Goal: Task Accomplishment & Management: Manage account settings

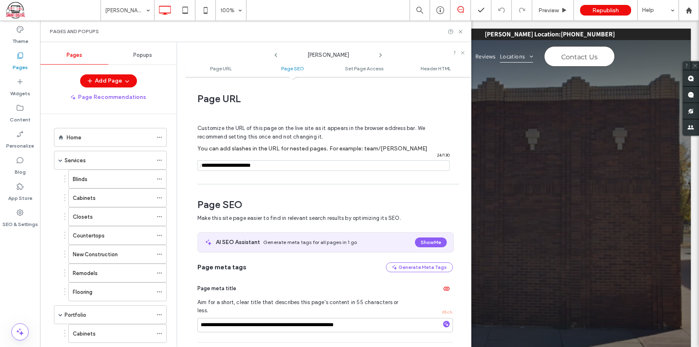
scroll to position [112, 0]
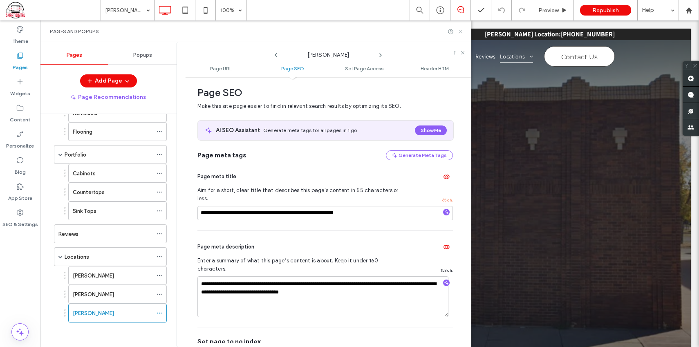
click at [460, 32] on icon at bounding box center [460, 32] width 6 height 6
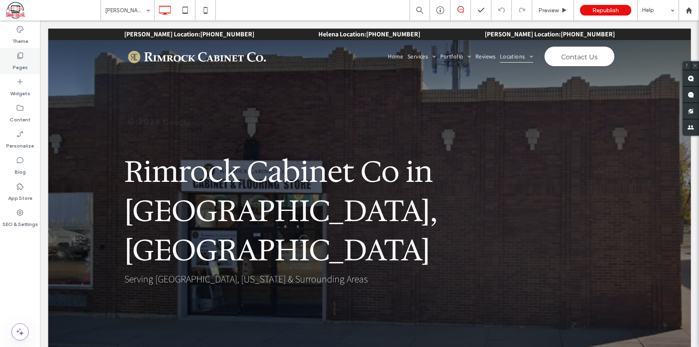
click at [20, 55] on icon at bounding box center [20, 55] width 8 height 8
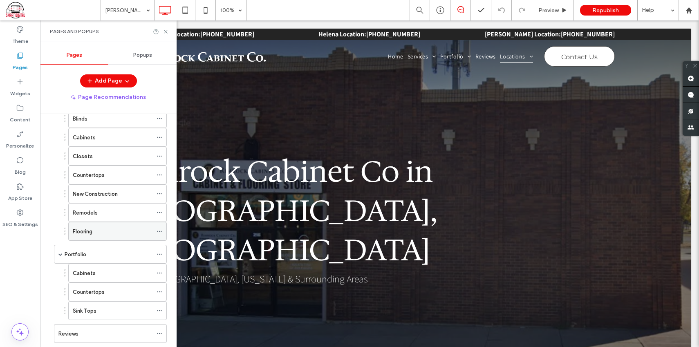
scroll to position [160, 0]
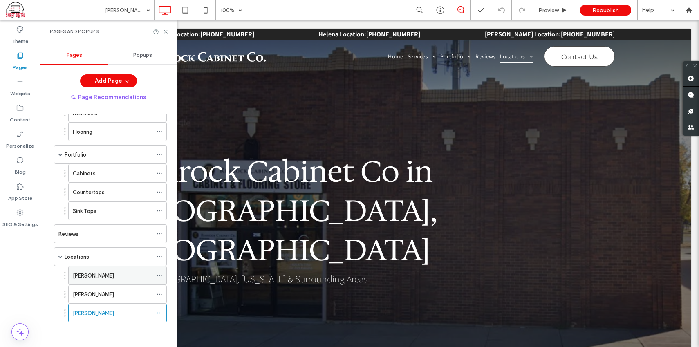
click at [141, 278] on div "Billings" at bounding box center [113, 275] width 80 height 9
click at [163, 29] on icon at bounding box center [166, 32] width 6 height 6
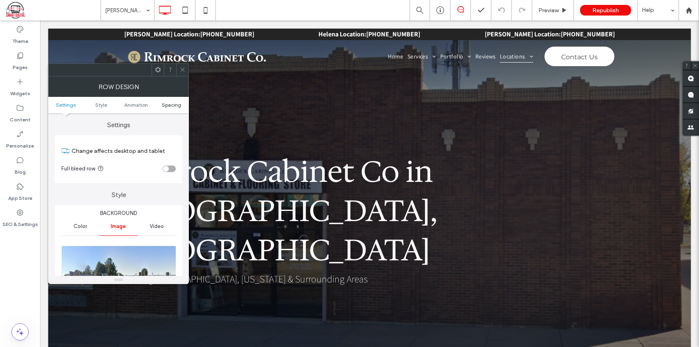
click at [175, 105] on span "Spacing" at bounding box center [171, 105] width 19 height 6
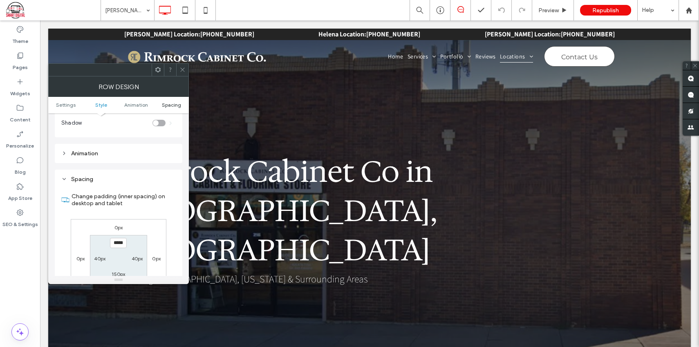
scroll to position [532, 0]
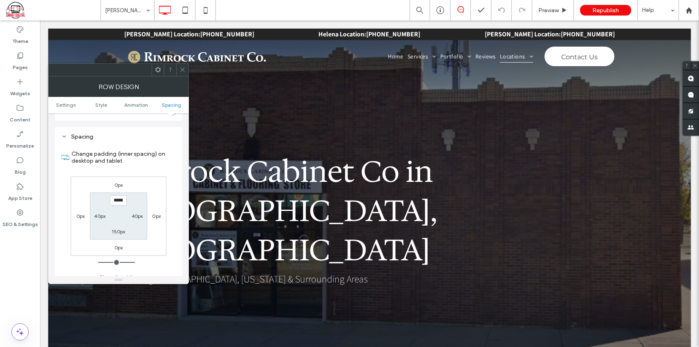
click at [186, 72] on div at bounding box center [182, 70] width 12 height 12
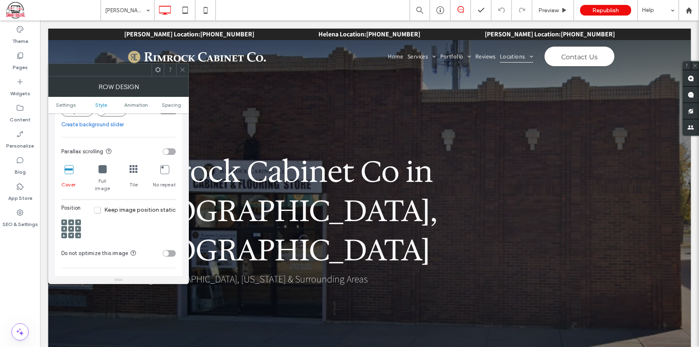
scroll to position [225, 0]
click at [172, 106] on span "Spacing" at bounding box center [171, 105] width 19 height 6
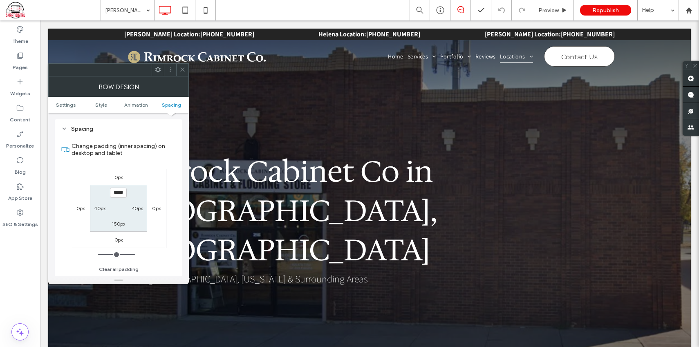
scroll to position [539, 0]
click at [181, 70] on use at bounding box center [182, 70] width 4 height 4
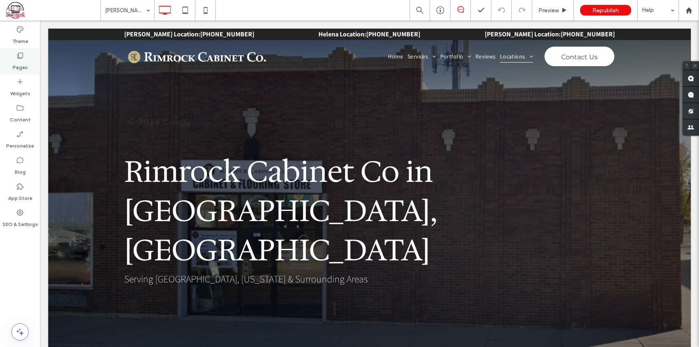
click at [21, 61] on label "Pages" at bounding box center [20, 65] width 15 height 11
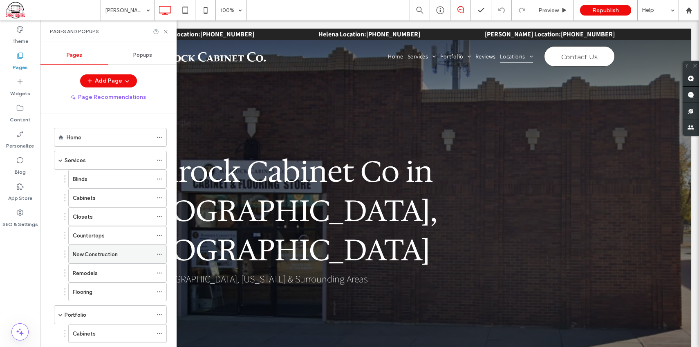
scroll to position [160, 0]
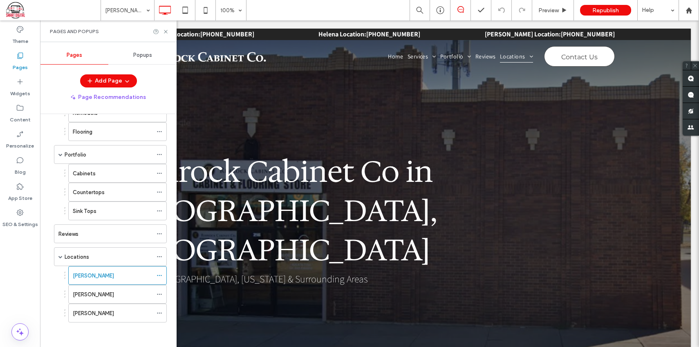
click at [135, 292] on div "Helena" at bounding box center [113, 294] width 80 height 9
click at [163, 32] on icon at bounding box center [166, 32] width 6 height 6
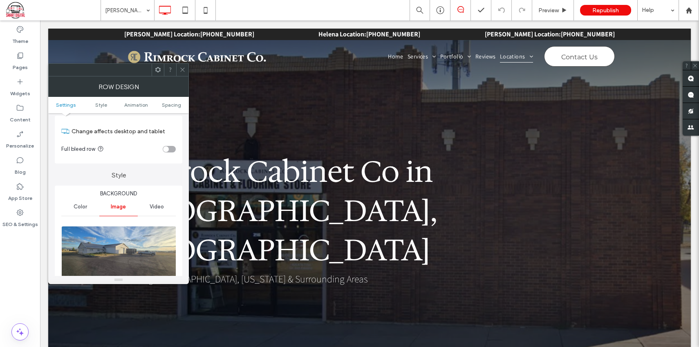
scroll to position [165, 0]
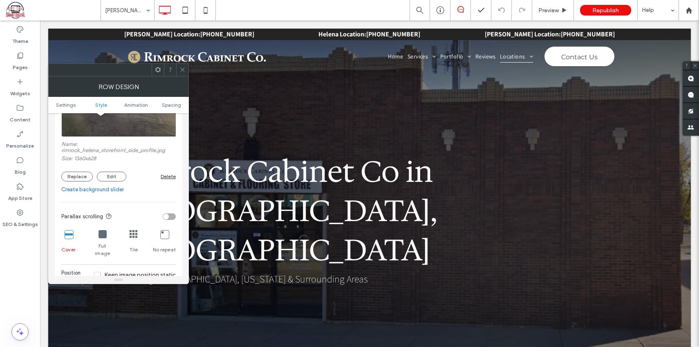
click at [170, 100] on ul "Settings Style Animation Spacing" at bounding box center [118, 105] width 141 height 16
click at [170, 103] on span "Spacing" at bounding box center [171, 105] width 19 height 6
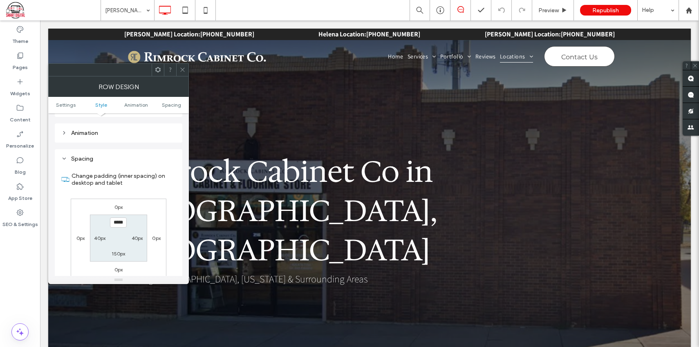
scroll to position [538, 0]
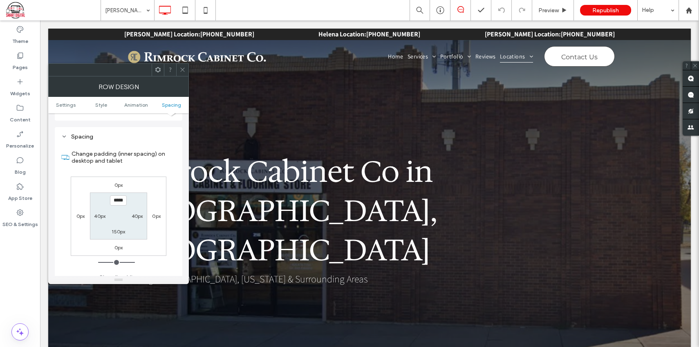
click at [183, 72] on icon at bounding box center [182, 70] width 6 height 6
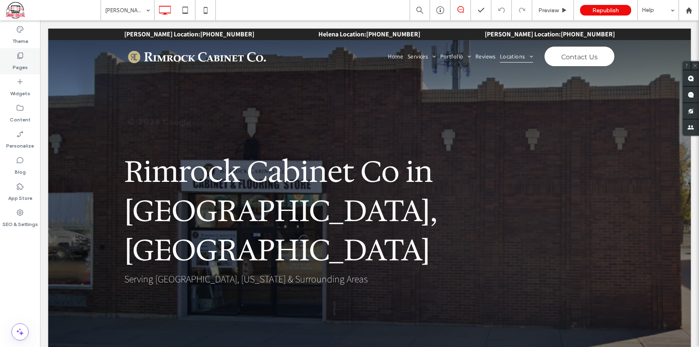
click at [21, 61] on label "Pages" at bounding box center [20, 65] width 15 height 11
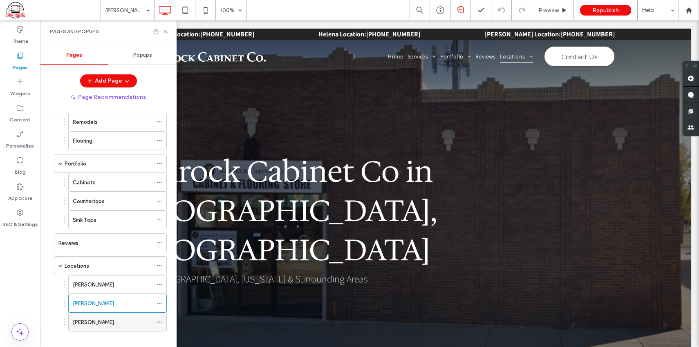
scroll to position [160, 0]
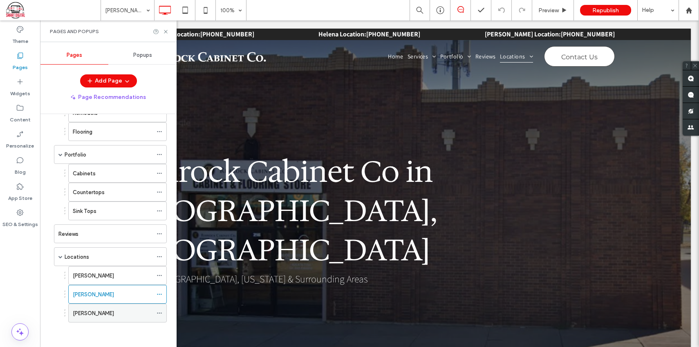
click at [127, 315] on div "Sidney" at bounding box center [113, 313] width 80 height 9
click at [165, 31] on icon at bounding box center [166, 32] width 6 height 6
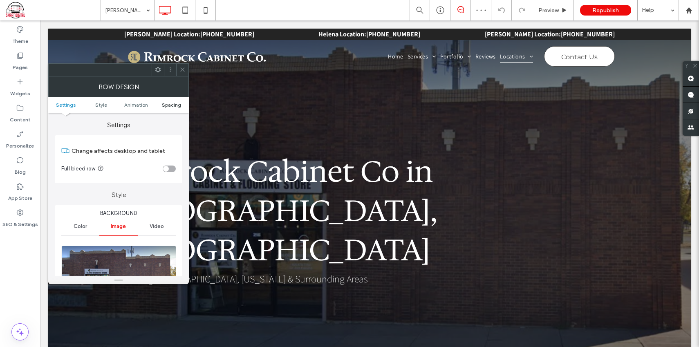
click at [169, 105] on span "Spacing" at bounding box center [171, 105] width 19 height 6
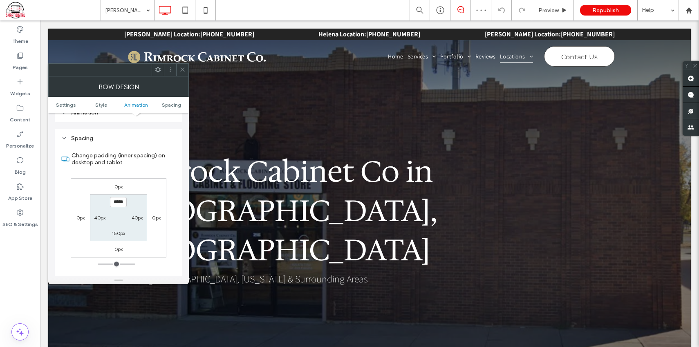
scroll to position [532, 0]
click at [184, 69] on icon at bounding box center [182, 70] width 6 height 6
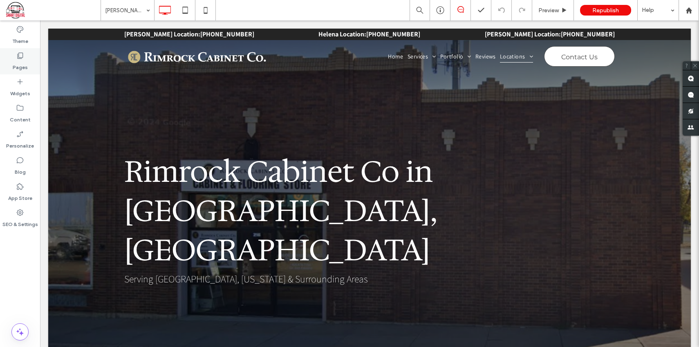
click at [20, 57] on icon at bounding box center [20, 55] width 8 height 8
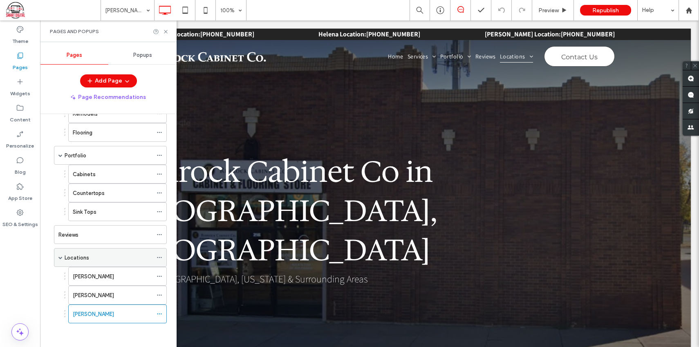
scroll to position [160, 0]
click at [133, 277] on div "Billings" at bounding box center [113, 275] width 80 height 9
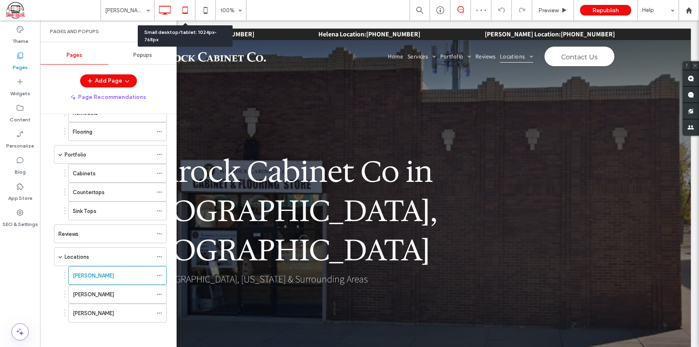
click at [184, 2] on icon at bounding box center [185, 10] width 16 height 16
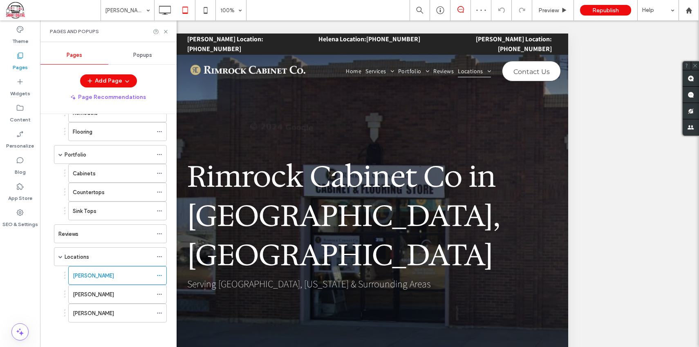
click at [167, 27] on div "Pages and Popups" at bounding box center [108, 31] width 136 height 22
click at [165, 32] on icon at bounding box center [166, 32] width 6 height 6
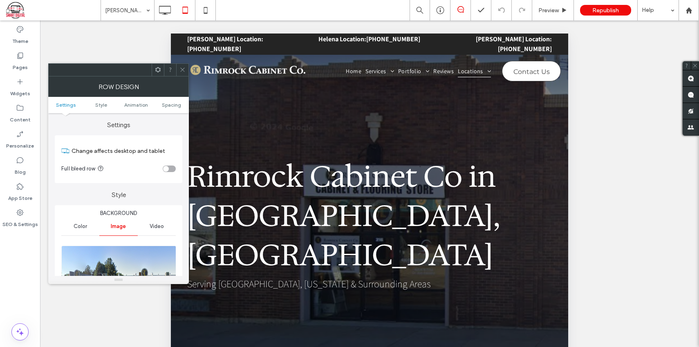
click at [176, 109] on ul "Settings Style Animation Spacing" at bounding box center [118, 105] width 141 height 16
click at [175, 106] on span "Spacing" at bounding box center [171, 105] width 19 height 6
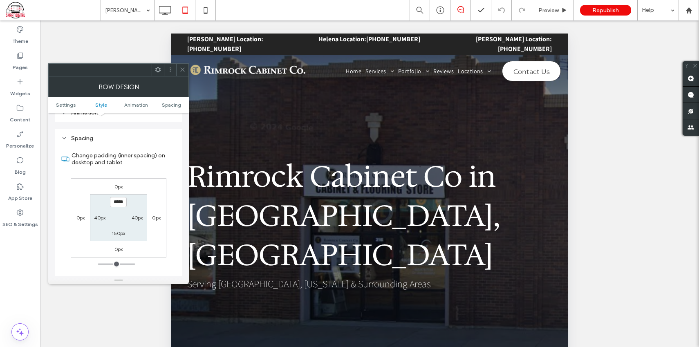
scroll to position [520, 0]
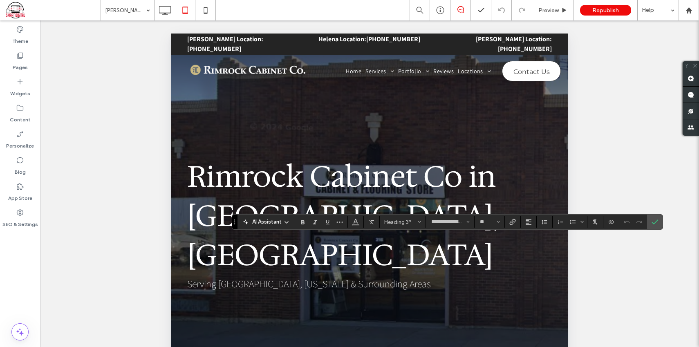
click at [654, 222] on icon "Confirm" at bounding box center [654, 222] width 7 height 7
click at [654, 221] on div at bounding box center [369, 193] width 659 height 347
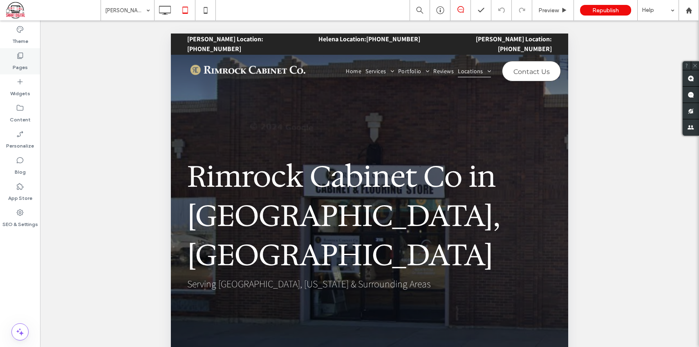
click at [21, 55] on icon at bounding box center [20, 55] width 8 height 8
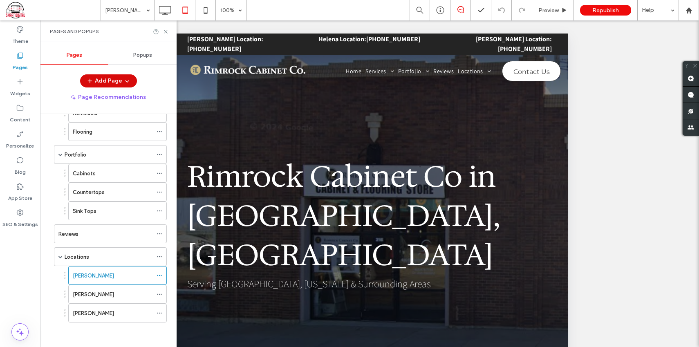
scroll to position [0, 0]
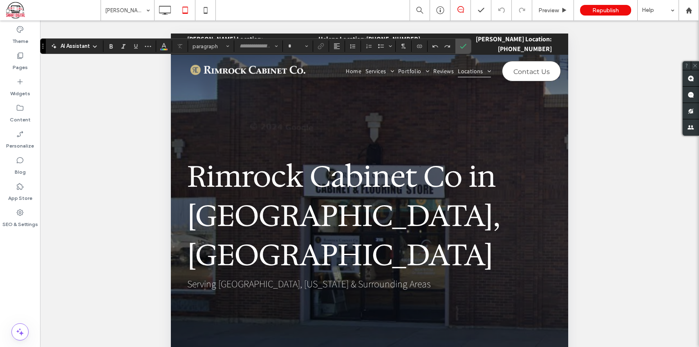
type input "**********"
type input "**"
click at [20, 60] on label "Pages" at bounding box center [20, 65] width 15 height 11
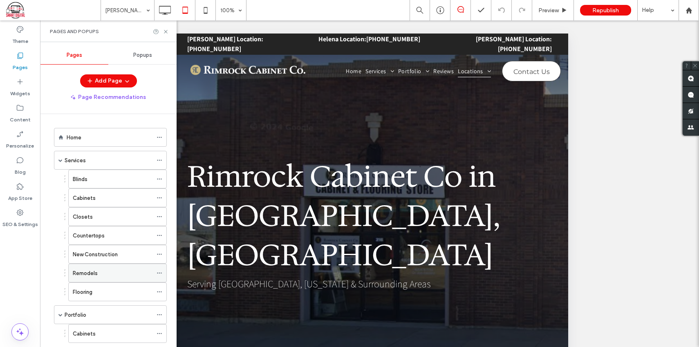
scroll to position [160, 0]
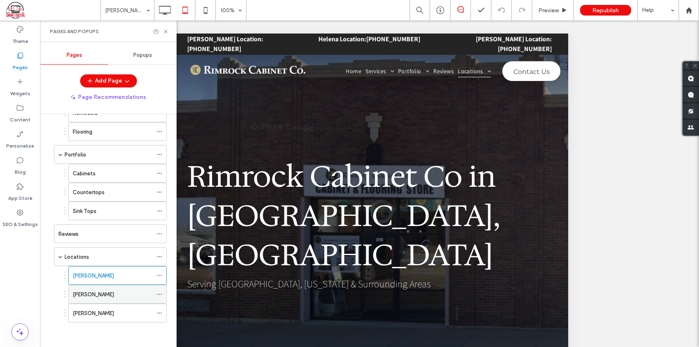
click at [122, 292] on div "Helena" at bounding box center [113, 294] width 80 height 9
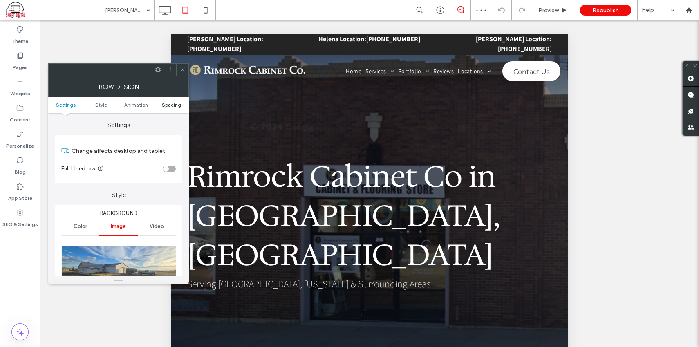
click at [174, 105] on span "Spacing" at bounding box center [171, 105] width 19 height 6
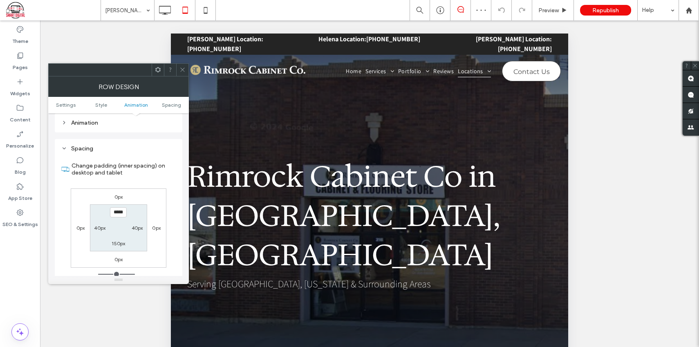
scroll to position [526, 0]
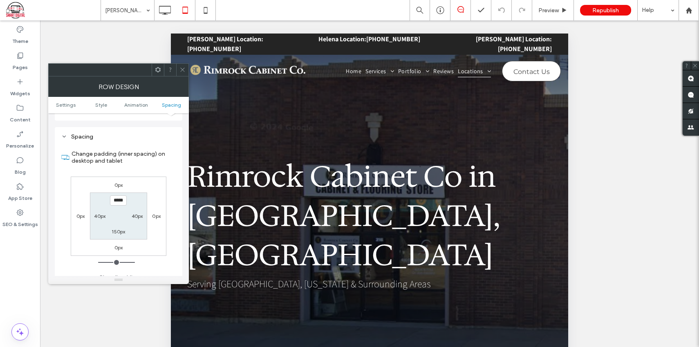
click at [18, 9] on span at bounding box center [53, 10] width 94 height 16
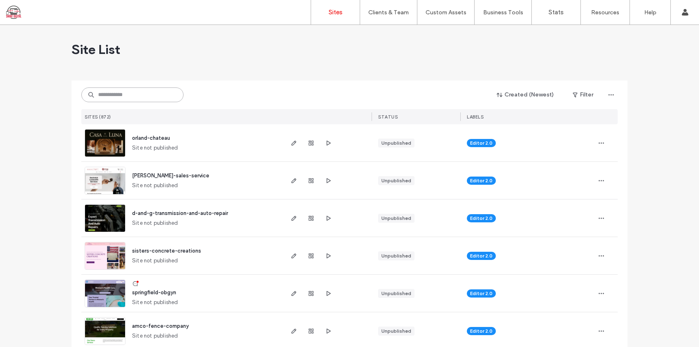
click at [157, 96] on input at bounding box center [132, 94] width 102 height 15
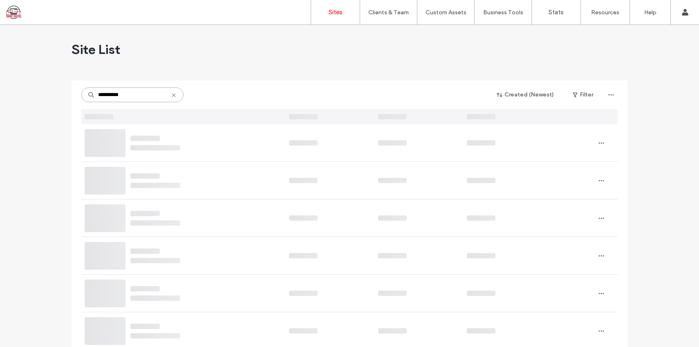
type input "**********"
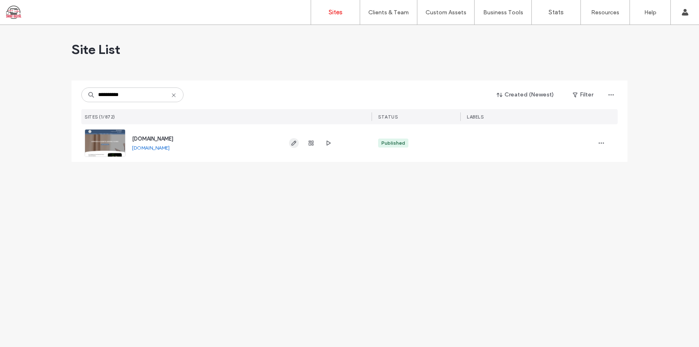
click at [296, 142] on icon "button" at bounding box center [294, 143] width 7 height 7
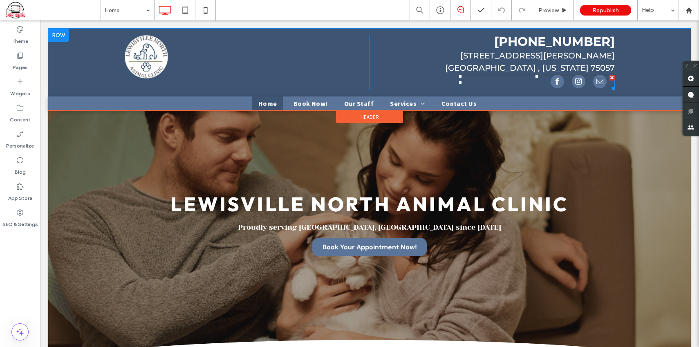
click at [556, 75] on span "facebook" at bounding box center [556, 81] width 13 height 13
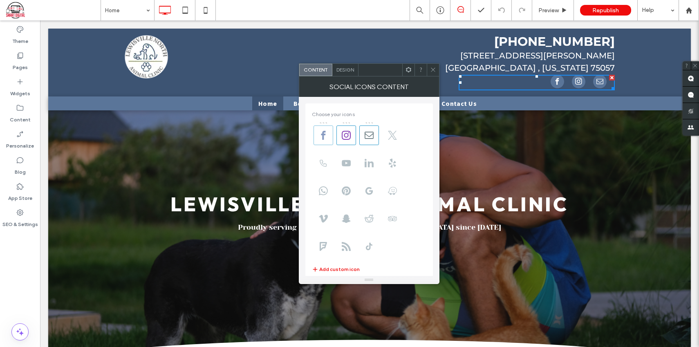
click at [322, 135] on icon at bounding box center [323, 135] width 9 height 9
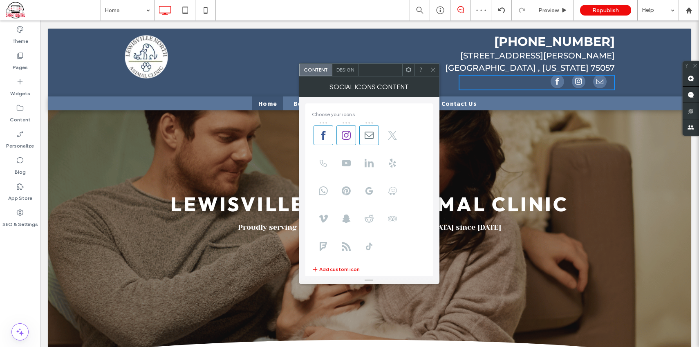
click at [352, 68] on span "Design" at bounding box center [345, 70] width 18 height 6
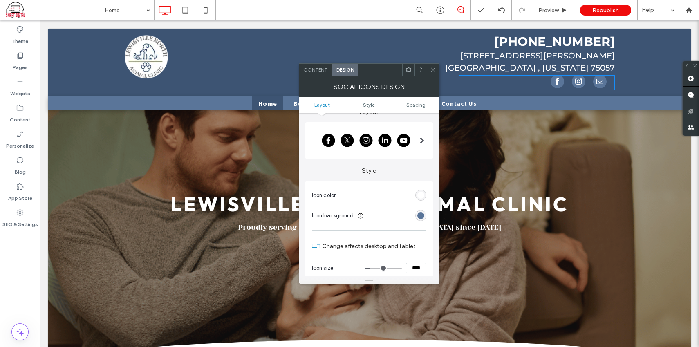
scroll to position [13, 0]
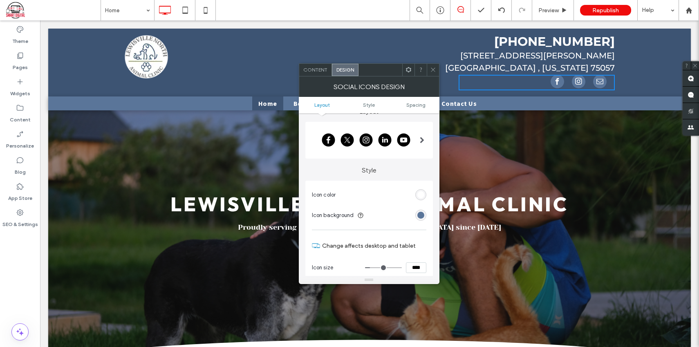
click at [331, 139] on div at bounding box center [366, 140] width 108 height 20
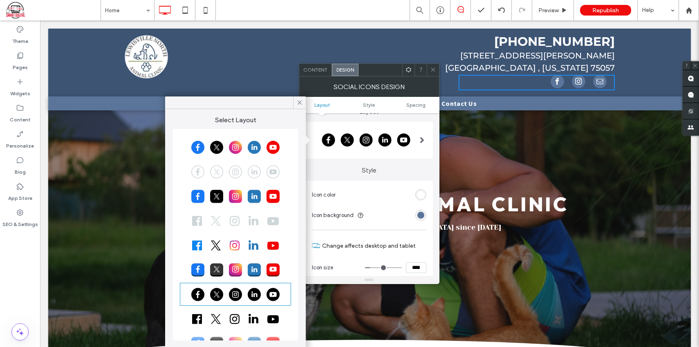
click at [298, 101] on icon at bounding box center [299, 102] width 7 height 7
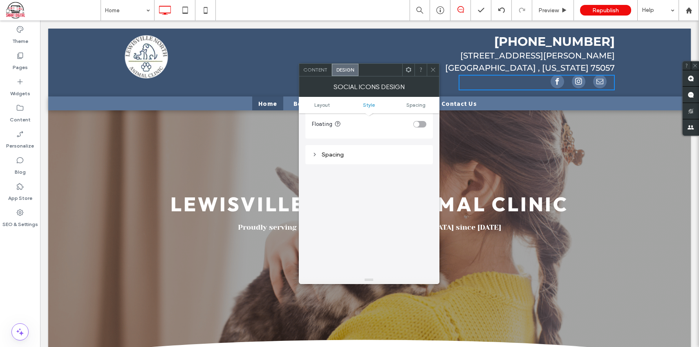
scroll to position [152, 0]
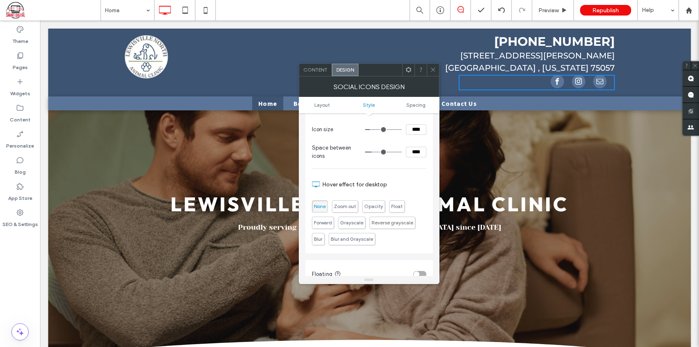
click at [434, 69] on icon at bounding box center [433, 70] width 6 height 6
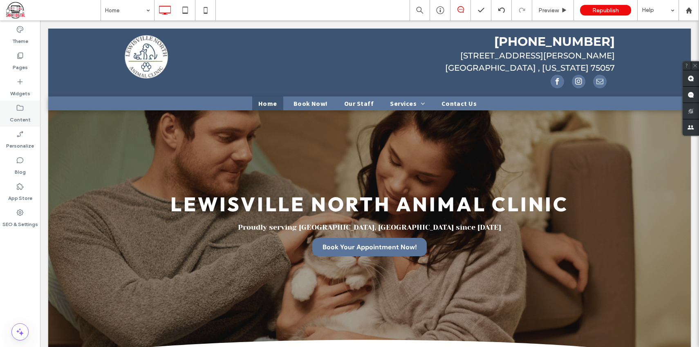
click at [12, 111] on div "Content" at bounding box center [20, 114] width 40 height 26
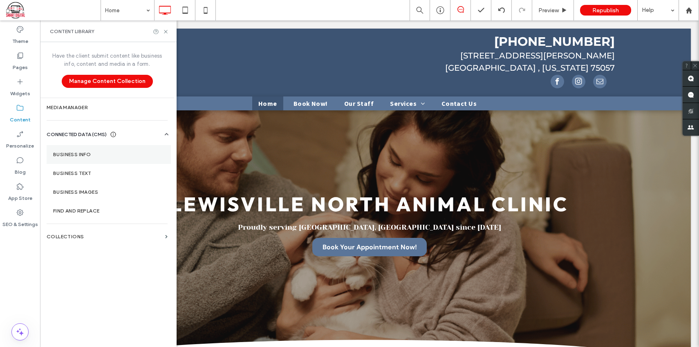
click at [86, 152] on label "Business Info" at bounding box center [108, 155] width 111 height 6
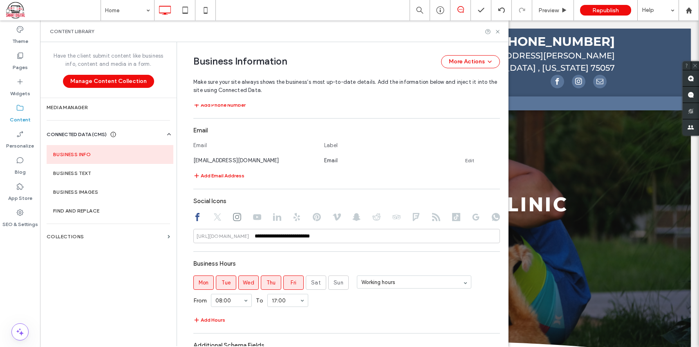
scroll to position [290, 0]
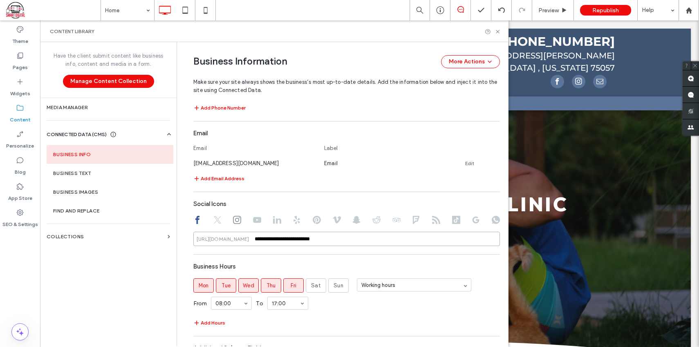
click at [299, 238] on input "**********" at bounding box center [346, 239] width 306 height 14
click at [302, 239] on input "**********" at bounding box center [346, 239] width 306 height 14
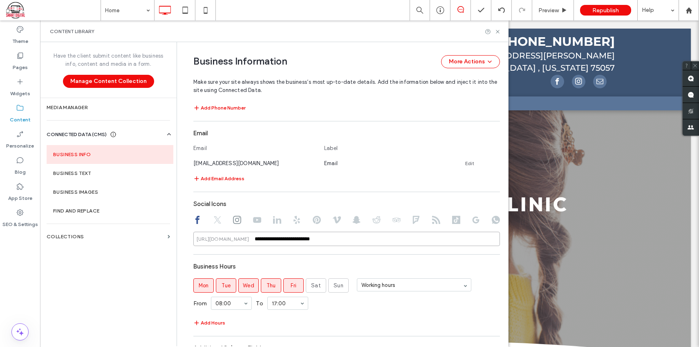
click at [306, 240] on input "**********" at bounding box center [346, 239] width 306 height 14
click at [307, 239] on input "**********" at bounding box center [346, 239] width 306 height 14
click at [326, 237] on input "**********" at bounding box center [346, 239] width 306 height 14
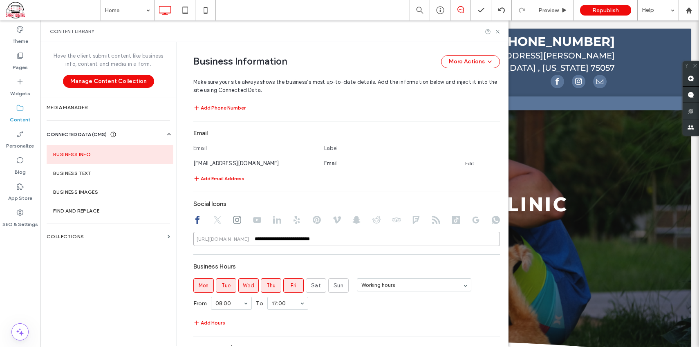
drag, startPoint x: 319, startPoint y: 238, endPoint x: 249, endPoint y: 237, distance: 69.9
click at [249, 237] on div "**********" at bounding box center [346, 239] width 306 height 14
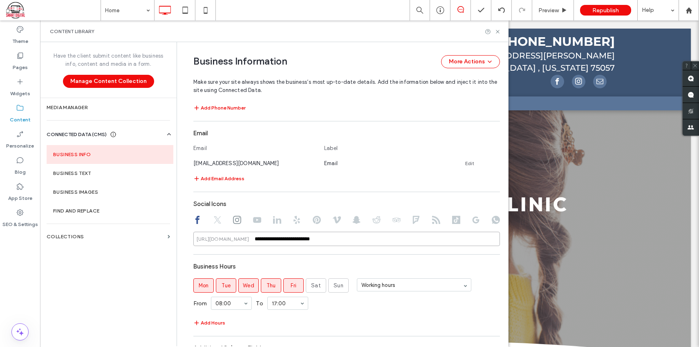
paste input "**"
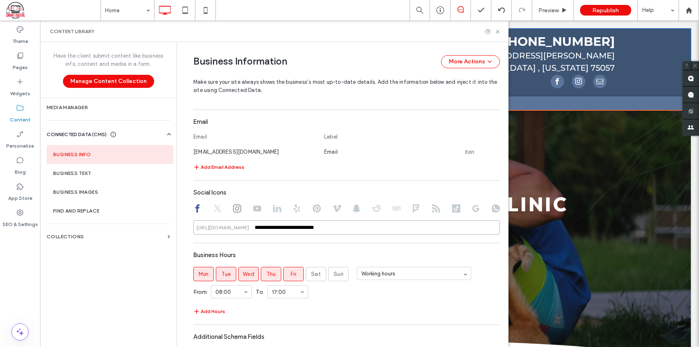
scroll to position [293, 0]
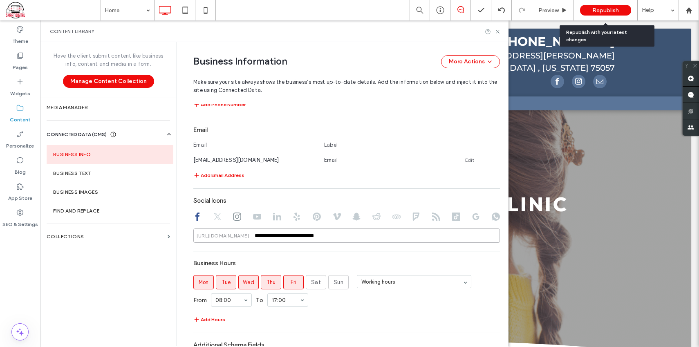
type input "**********"
click at [610, 8] on span "Republish" at bounding box center [605, 10] width 27 height 7
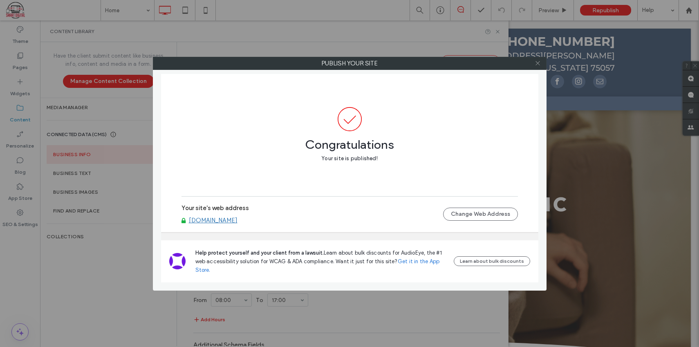
click at [540, 63] on div at bounding box center [538, 63] width 12 height 12
click at [539, 64] on icon at bounding box center [537, 63] width 6 height 6
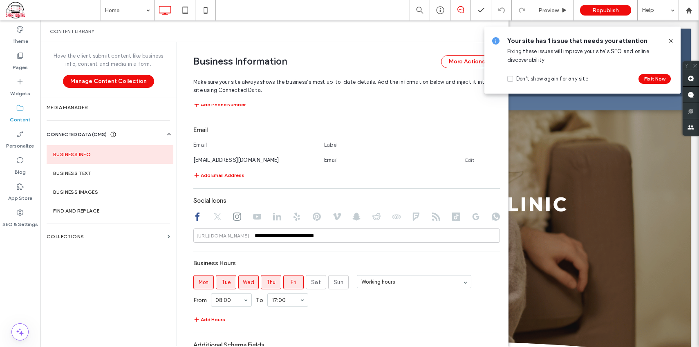
drag, startPoint x: 671, startPoint y: 40, endPoint x: 631, endPoint y: 19, distance: 45.3
click at [671, 40] on use at bounding box center [670, 41] width 4 height 4
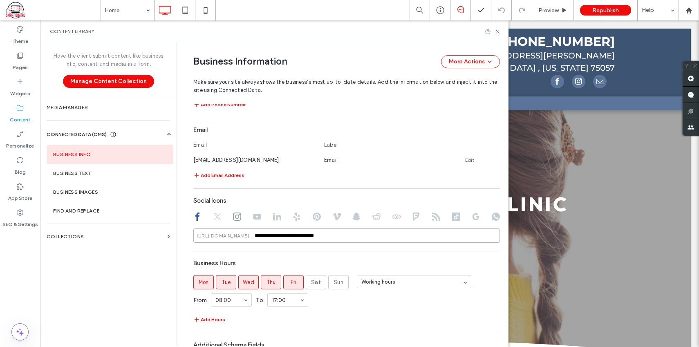
click at [328, 233] on input "**********" at bounding box center [346, 235] width 306 height 14
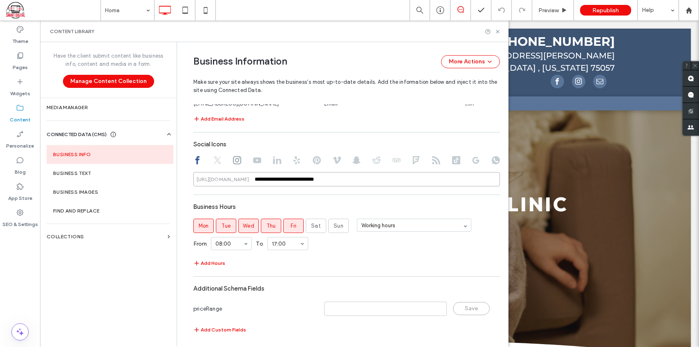
scroll to position [352, 0]
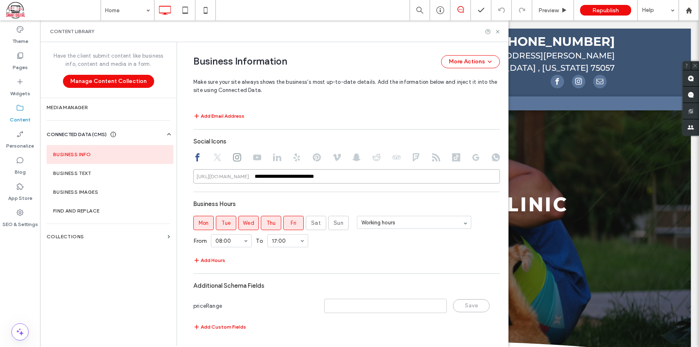
click at [334, 175] on input "**********" at bounding box center [346, 176] width 306 height 14
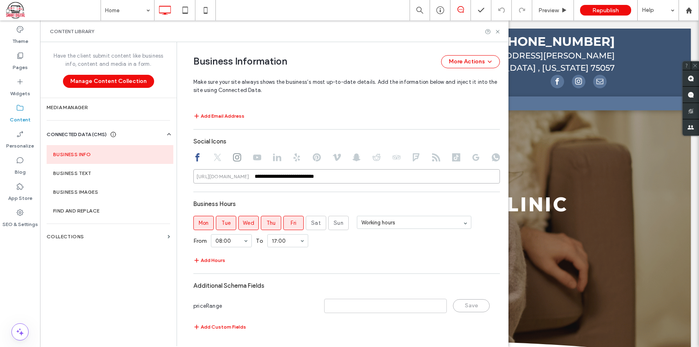
click at [254, 176] on input "**********" at bounding box center [346, 176] width 306 height 14
drag, startPoint x: 334, startPoint y: 174, endPoint x: 231, endPoint y: 179, distance: 103.1
click at [231, 179] on div "**********" at bounding box center [346, 176] width 306 height 14
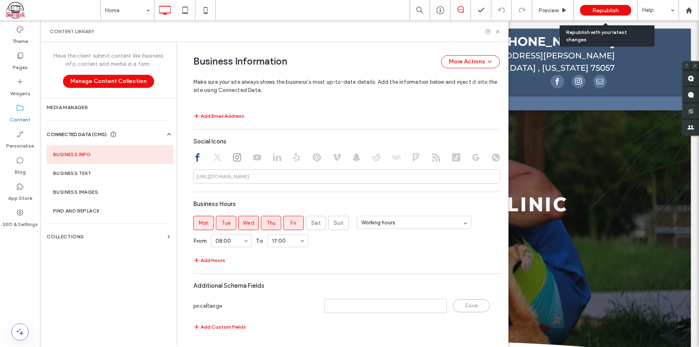
click at [617, 8] on span "Republish" at bounding box center [605, 10] width 27 height 7
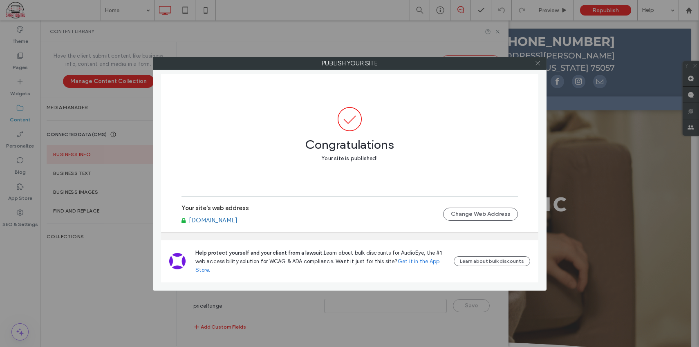
click at [535, 65] on icon at bounding box center [537, 63] width 6 height 6
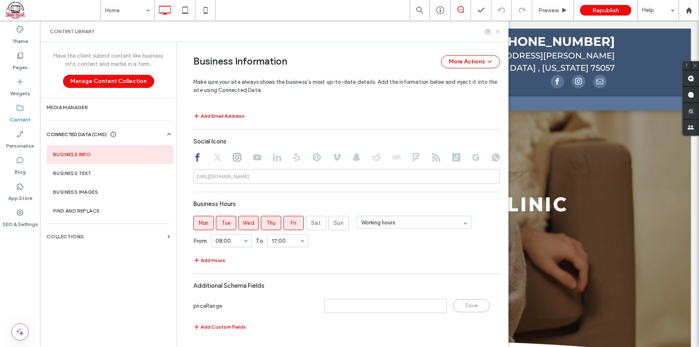
click at [496, 30] on use at bounding box center [497, 31] width 3 height 3
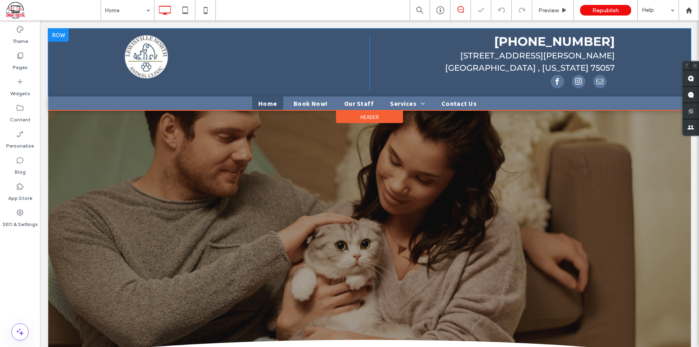
scroll to position [0, 0]
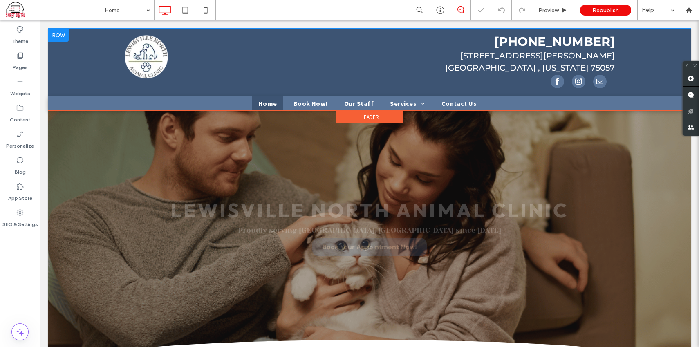
click at [556, 75] on span "facebook" at bounding box center [556, 81] width 13 height 13
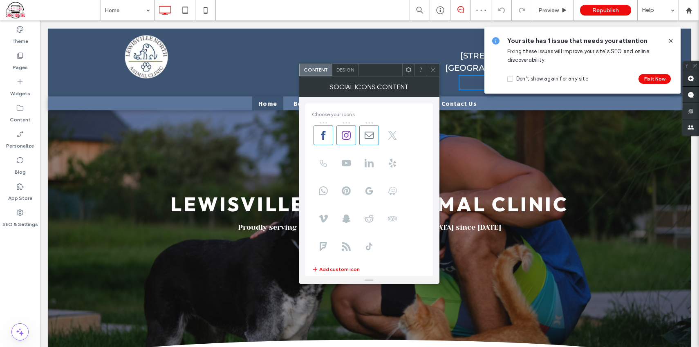
click at [349, 72] on span "Design" at bounding box center [345, 70] width 18 height 6
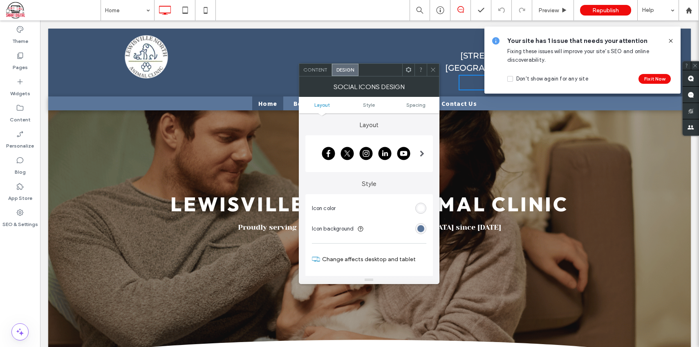
click at [409, 67] on icon at bounding box center [408, 70] width 6 height 6
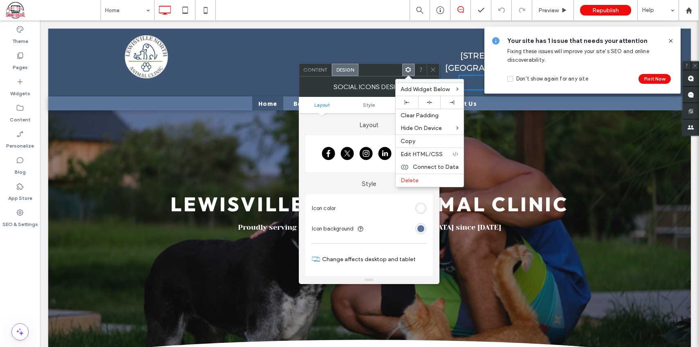
click at [433, 67] on icon at bounding box center [433, 70] width 6 height 6
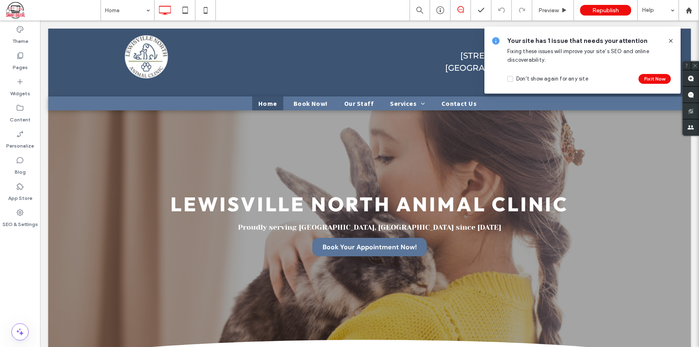
drag, startPoint x: 669, startPoint y: 41, endPoint x: 605, endPoint y: 32, distance: 64.7
click at [669, 41] on icon at bounding box center [670, 41] width 7 height 7
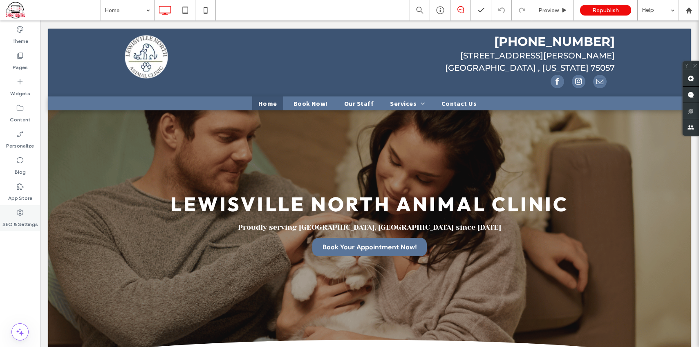
click at [23, 216] on icon at bounding box center [20, 212] width 8 height 8
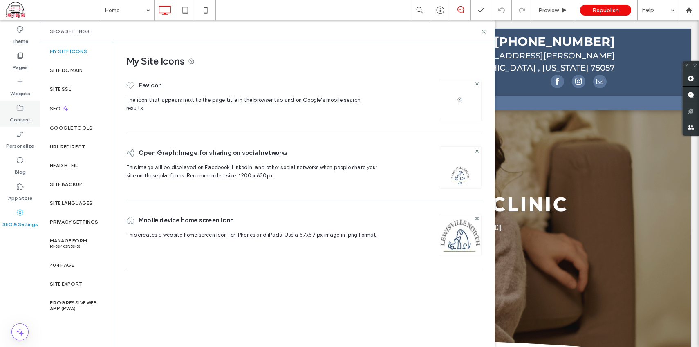
click at [18, 112] on label "Content" at bounding box center [20, 117] width 21 height 11
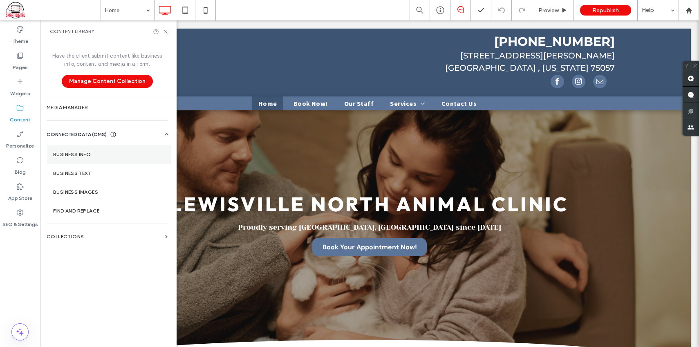
click at [83, 152] on label "Business Info" at bounding box center [108, 155] width 111 height 6
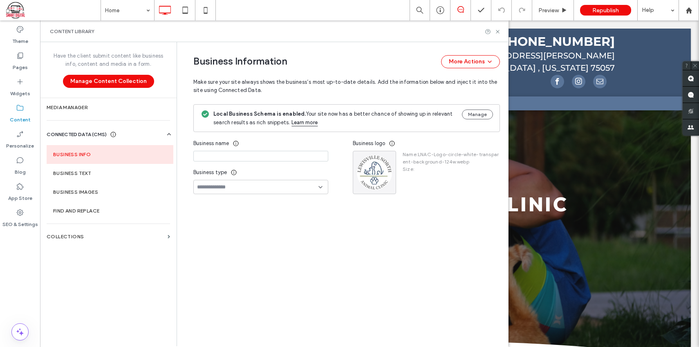
type input "**********"
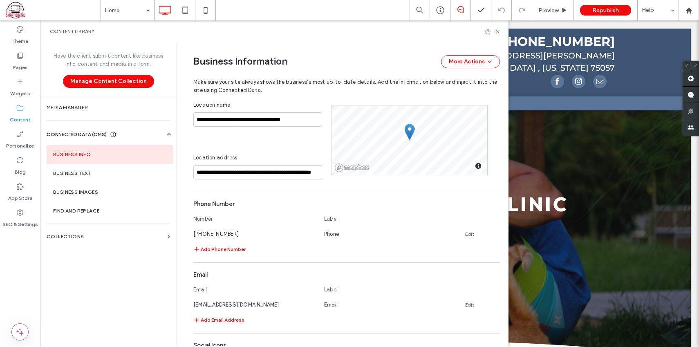
scroll to position [261, 0]
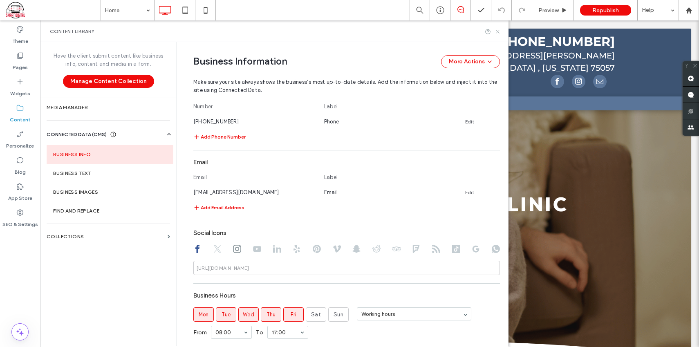
drag, startPoint x: 498, startPoint y: 31, endPoint x: 458, endPoint y: 11, distance: 45.0
click at [498, 31] on icon at bounding box center [497, 32] width 6 height 6
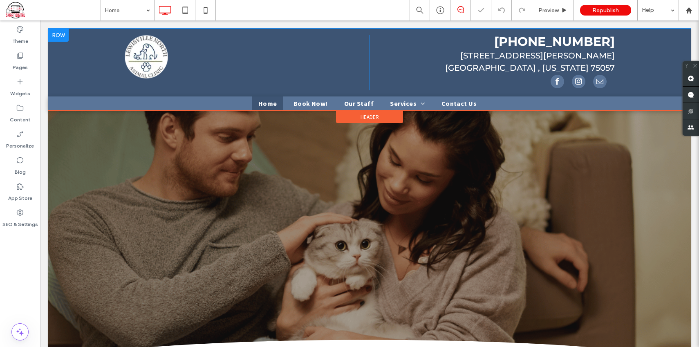
scroll to position [0, 0]
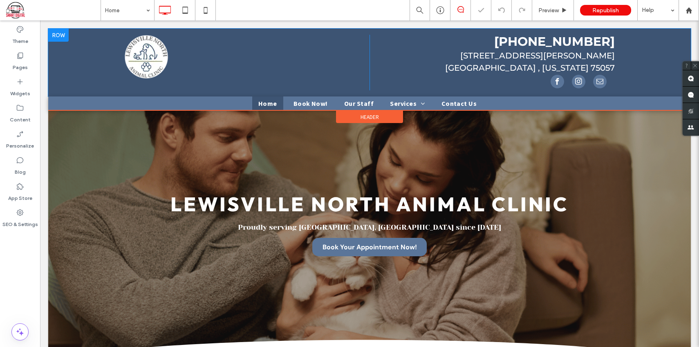
click at [554, 75] on span "facebook" at bounding box center [556, 81] width 13 height 13
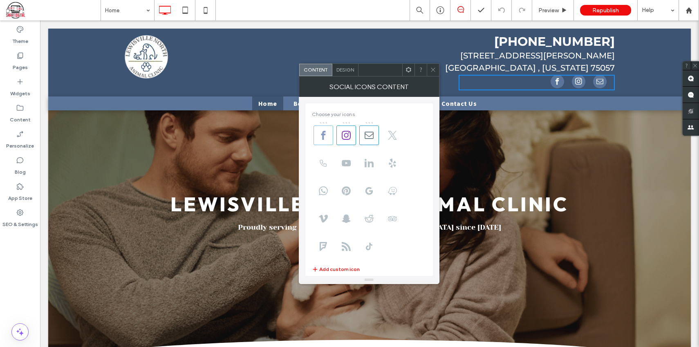
click at [320, 133] on icon at bounding box center [323, 135] width 9 height 9
click at [616, 10] on span "Republish" at bounding box center [605, 10] width 27 height 7
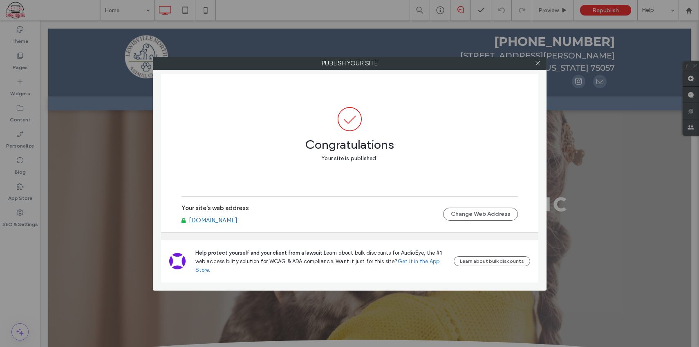
click at [541, 60] on div at bounding box center [538, 63] width 12 height 12
click at [539, 62] on icon at bounding box center [537, 63] width 6 height 6
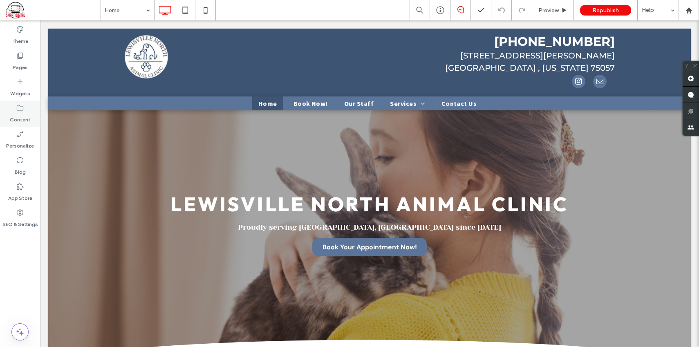
click at [17, 114] on label "Content" at bounding box center [20, 117] width 21 height 11
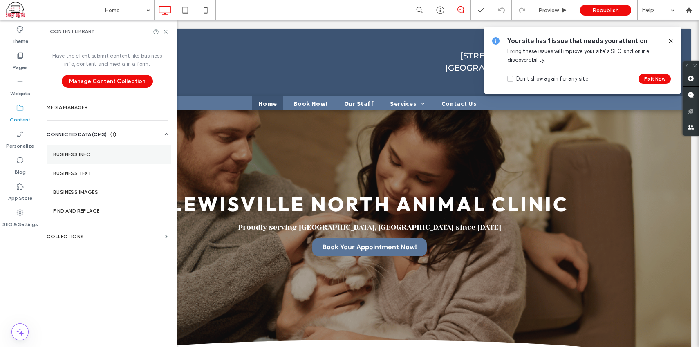
click at [76, 152] on label "Business Info" at bounding box center [108, 155] width 111 height 6
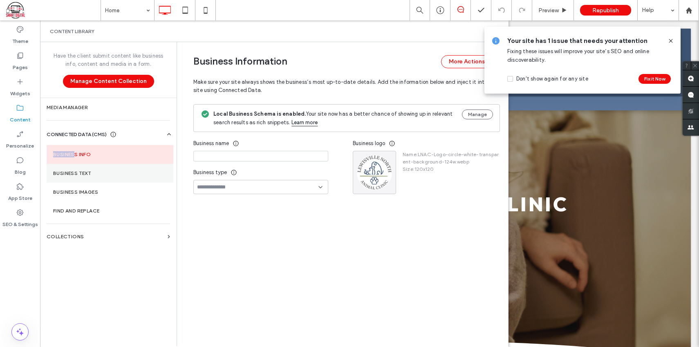
type input "**********"
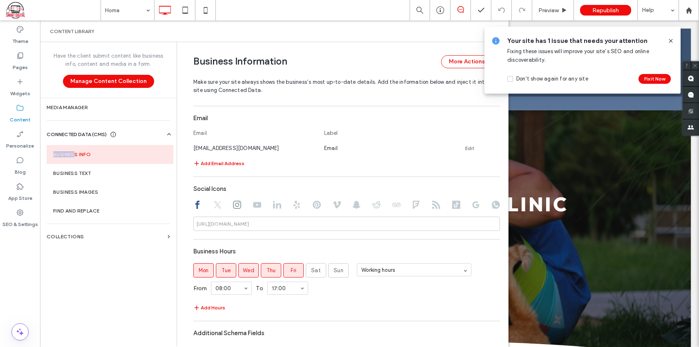
scroll to position [314, 0]
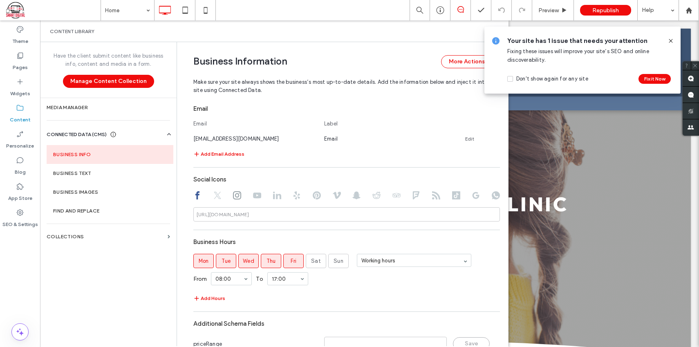
click at [670, 39] on icon at bounding box center [670, 41] width 7 height 7
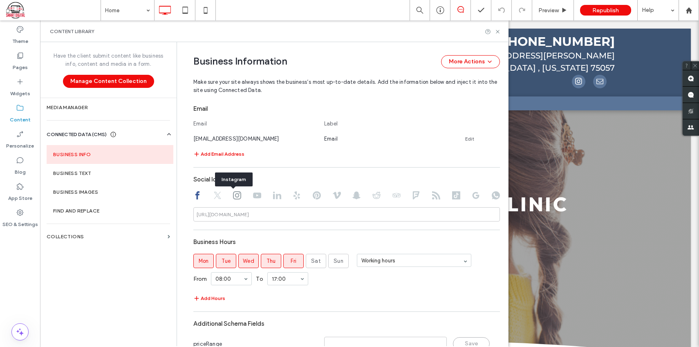
click at [233, 195] on icon at bounding box center [237, 195] width 8 height 8
type input "**********"
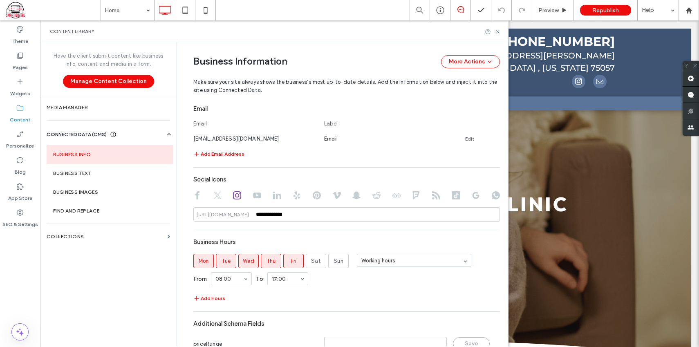
click at [195, 194] on use at bounding box center [197, 195] width 4 height 8
click at [217, 213] on div "https://facebook.com/" at bounding box center [223, 214] width 53 height 7
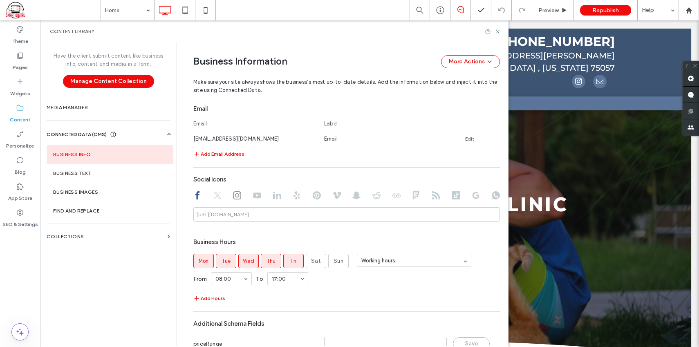
click at [237, 214] on div "https://facebook.com/" at bounding box center [223, 214] width 53 height 7
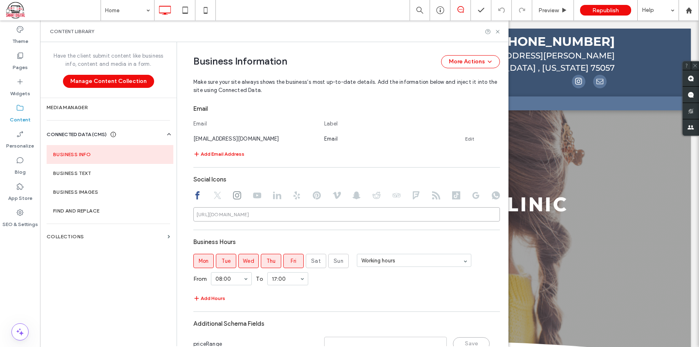
click at [355, 213] on input at bounding box center [346, 214] width 306 height 14
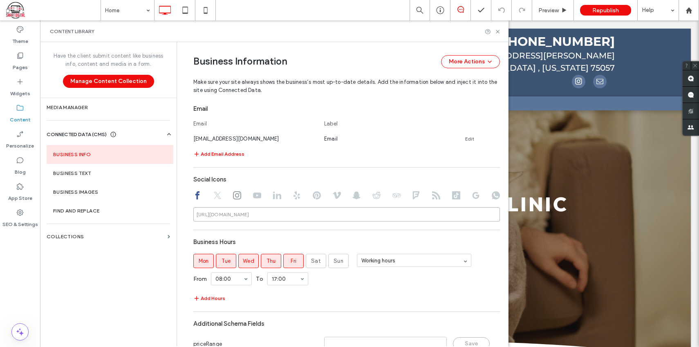
drag, startPoint x: 307, startPoint y: 213, endPoint x: 183, endPoint y: 209, distance: 123.9
click at [183, 209] on div "**********" at bounding box center [340, 56] width 319 height 656
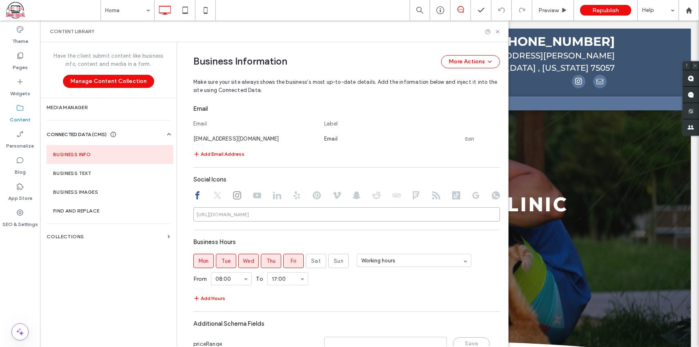
paste input "**********"
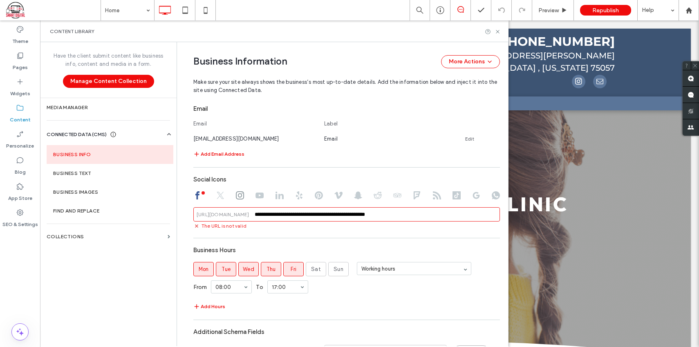
click at [321, 215] on input "**********" at bounding box center [346, 214] width 306 height 14
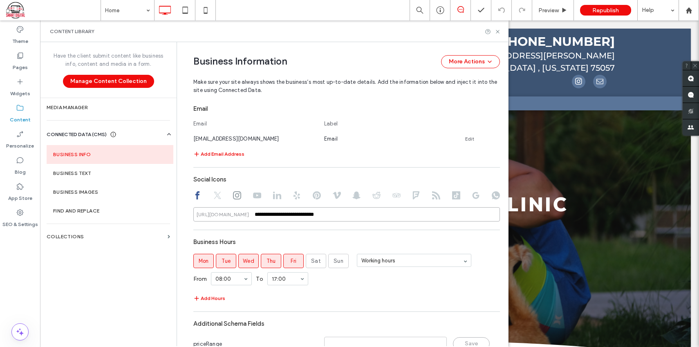
click at [387, 215] on input "**********" at bounding box center [346, 214] width 306 height 14
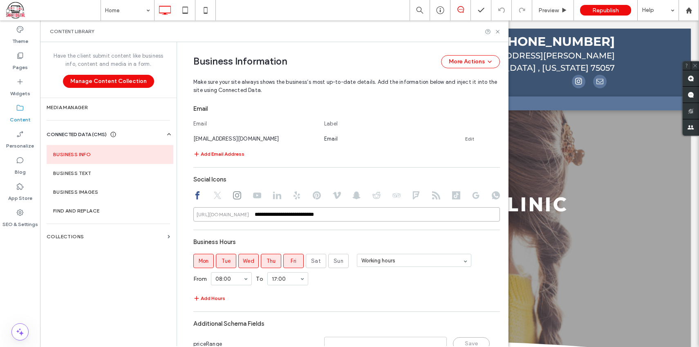
type input "**********"
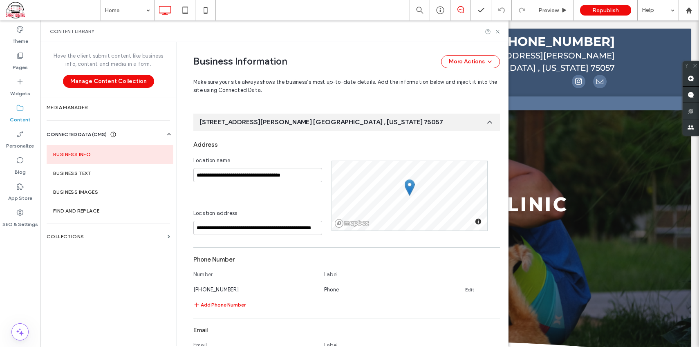
scroll to position [352, 0]
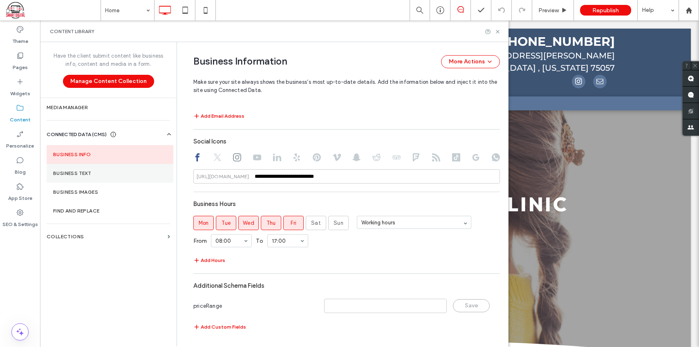
click at [93, 174] on label "Business Text" at bounding box center [110, 173] width 114 height 6
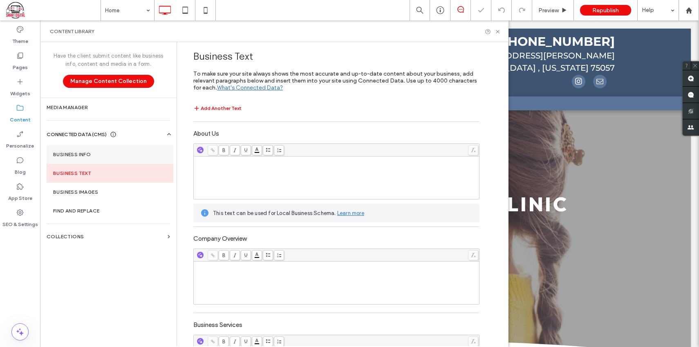
click at [89, 154] on label "Business Info" at bounding box center [110, 155] width 114 height 6
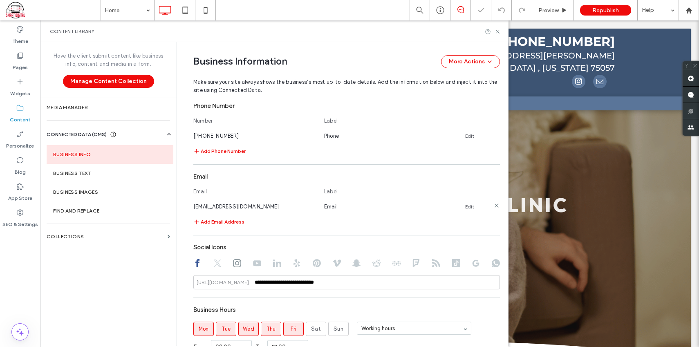
scroll to position [250, 0]
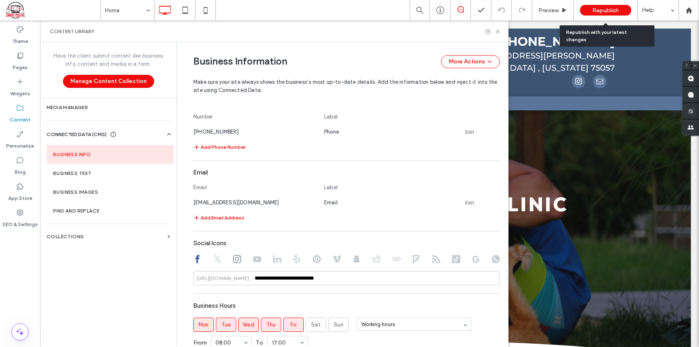
click at [614, 11] on span "Republish" at bounding box center [605, 10] width 27 height 7
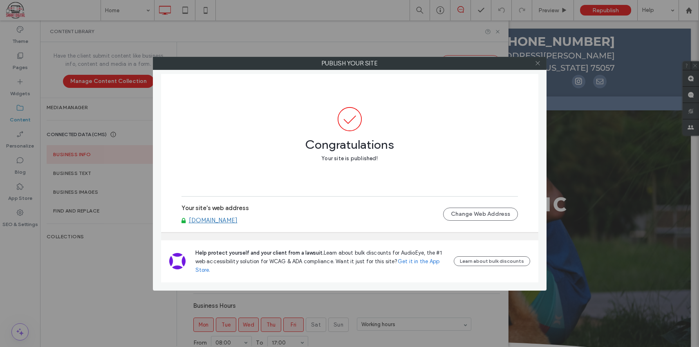
click at [540, 63] on icon at bounding box center [537, 63] width 6 height 6
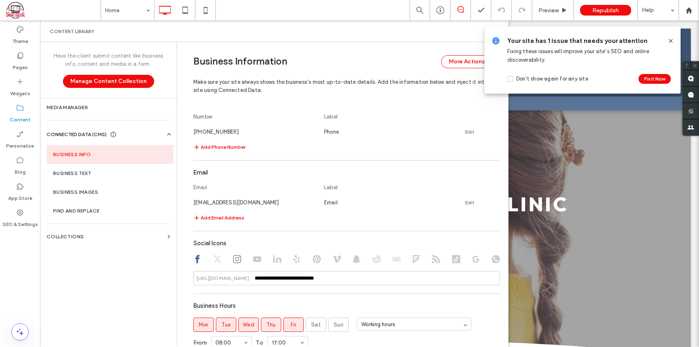
click at [669, 40] on use at bounding box center [670, 41] width 4 height 4
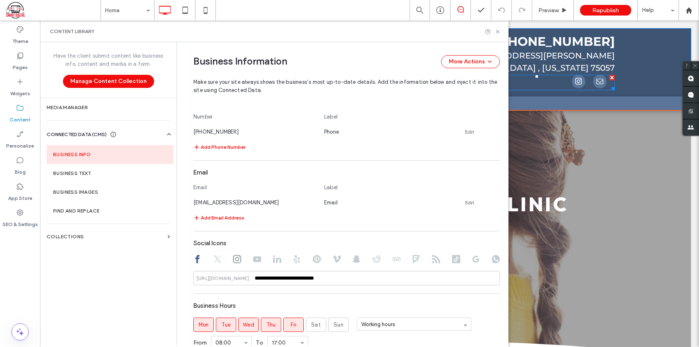
click at [561, 75] on div at bounding box center [536, 83] width 156 height 16
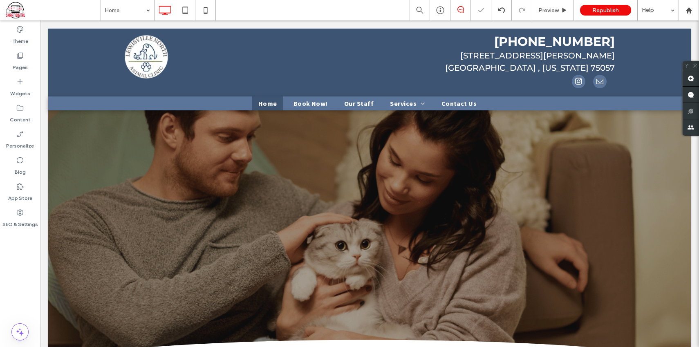
scroll to position [0, 0]
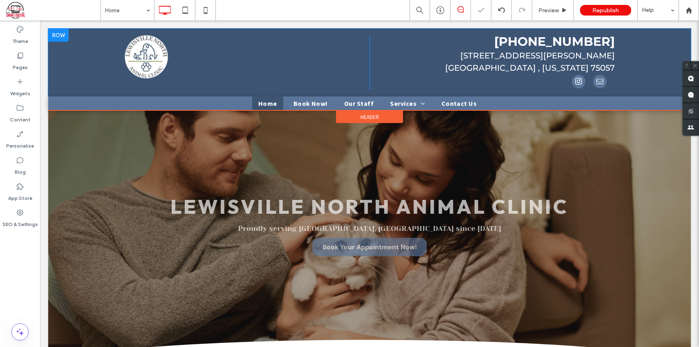
click at [557, 75] on div at bounding box center [536, 83] width 156 height 16
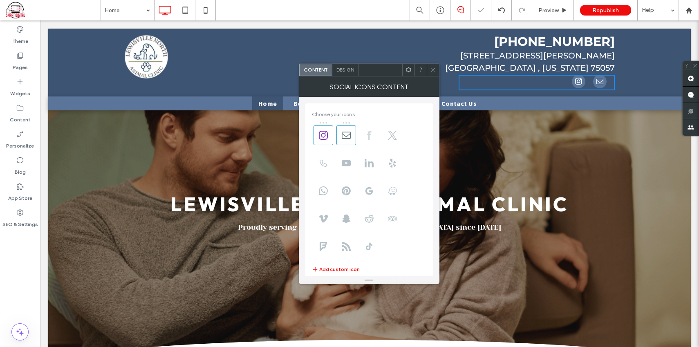
click at [370, 133] on use at bounding box center [369, 135] width 4 height 9
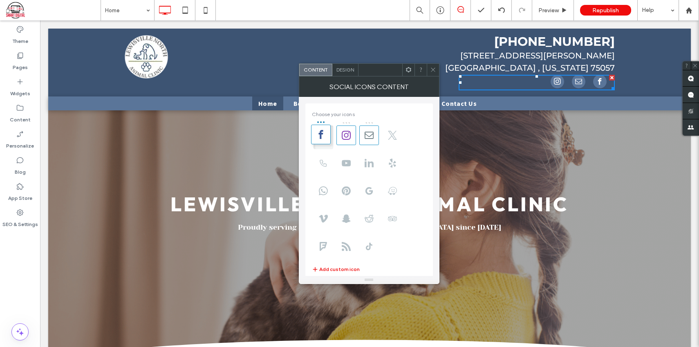
drag, startPoint x: 370, startPoint y: 122, endPoint x: 320, endPoint y: 122, distance: 49.8
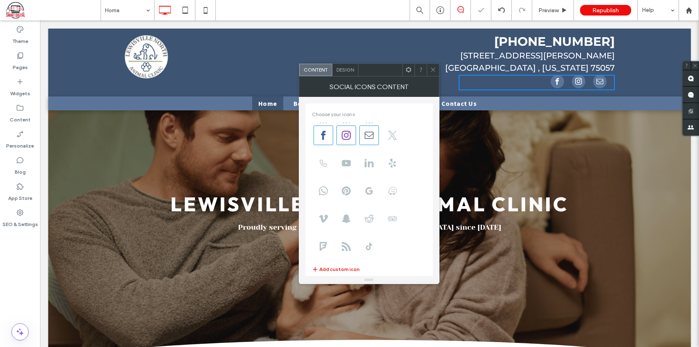
click at [431, 69] on use at bounding box center [433, 70] width 4 height 4
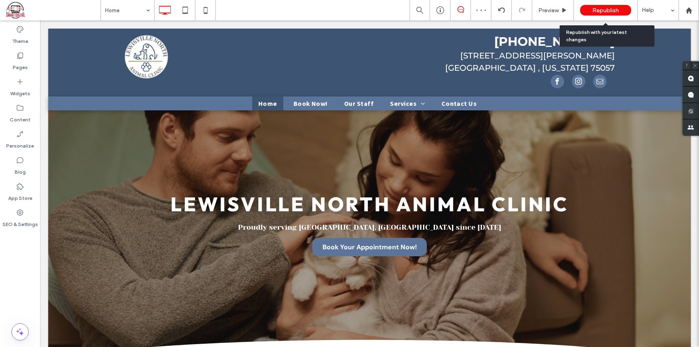
click at [615, 8] on span "Republish" at bounding box center [605, 10] width 27 height 7
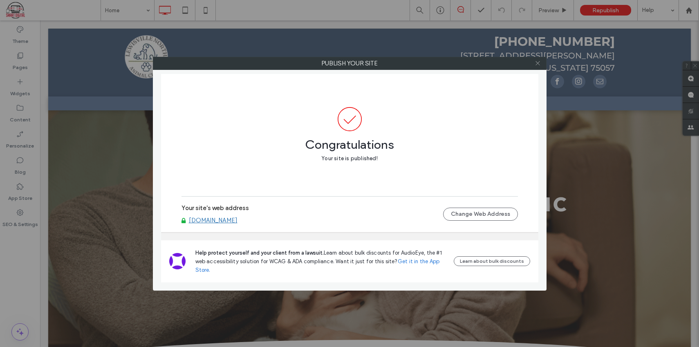
click at [539, 60] on icon at bounding box center [537, 63] width 6 height 6
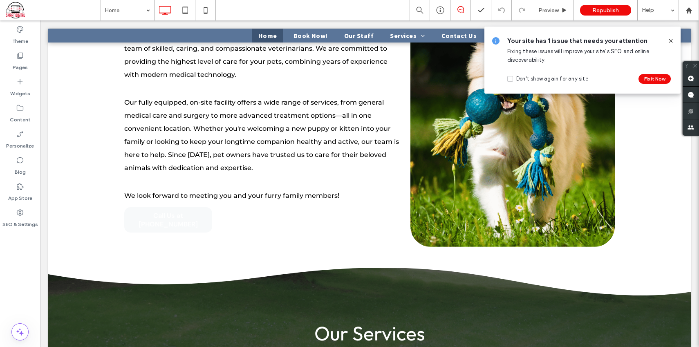
scroll to position [140, 0]
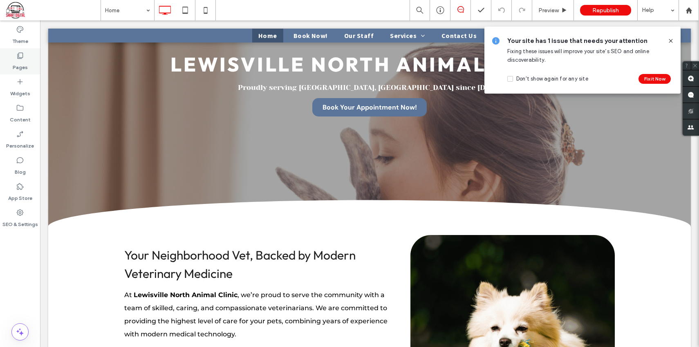
click at [18, 60] on label "Pages" at bounding box center [20, 65] width 15 height 11
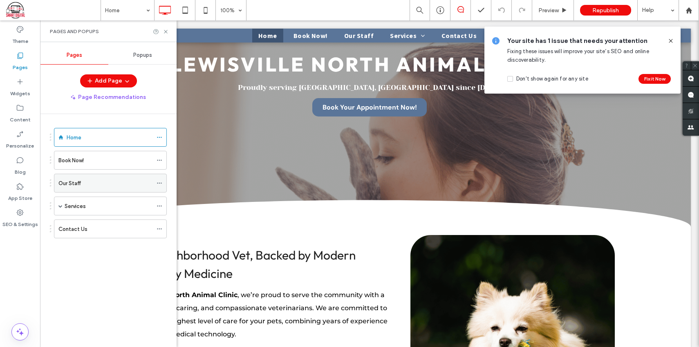
click at [106, 180] on div "Our Staff" at bounding box center [105, 183] width 94 height 9
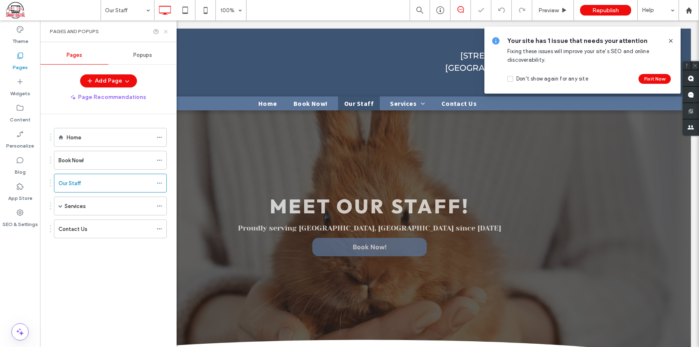
click at [168, 32] on icon at bounding box center [166, 32] width 6 height 6
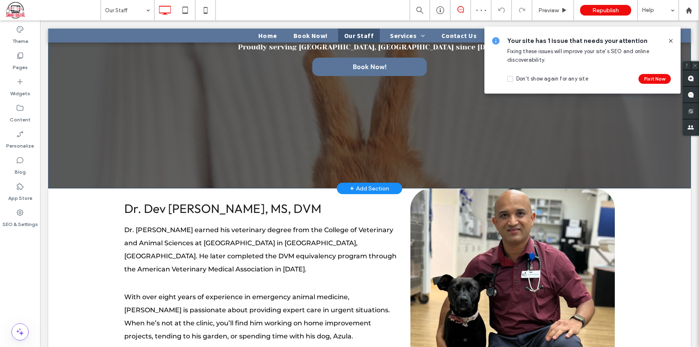
scroll to position [223, 0]
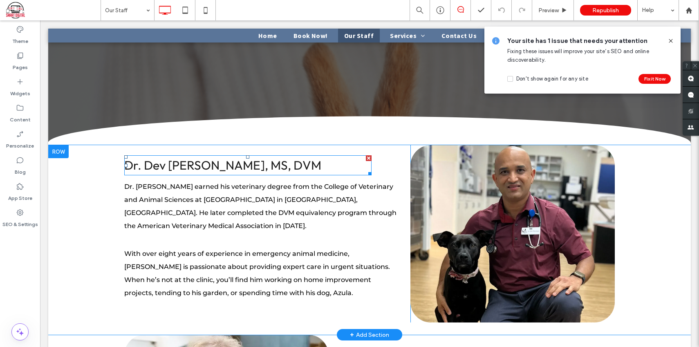
click at [241, 167] on span "Dr. Dev Mandava, MS, DVM" at bounding box center [222, 165] width 197 height 16
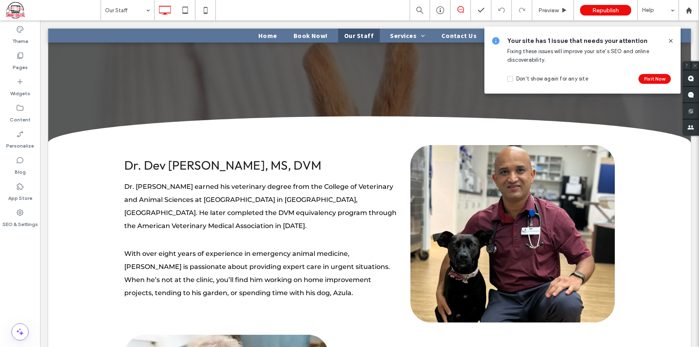
click at [241, 166] on span "Dr. Dev Mandava, MS, DVM" at bounding box center [222, 165] width 197 height 16
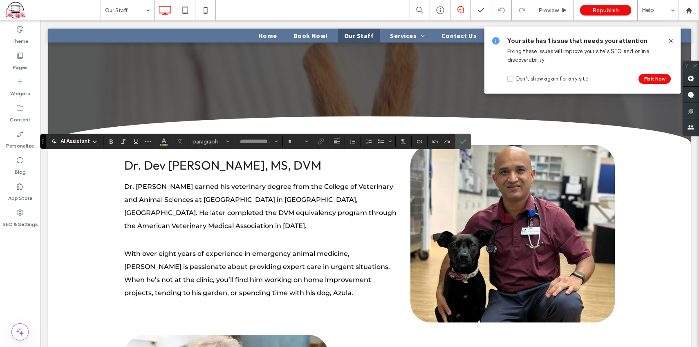
type input "******"
type input "**"
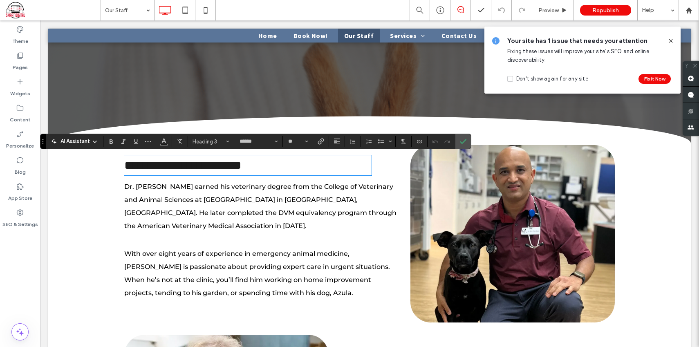
click at [241, 167] on span "**********" at bounding box center [182, 165] width 117 height 12
drag, startPoint x: 232, startPoint y: 168, endPoint x: 283, endPoint y: 169, distance: 51.1
click at [283, 169] on h3 "**********" at bounding box center [247, 165] width 247 height 18
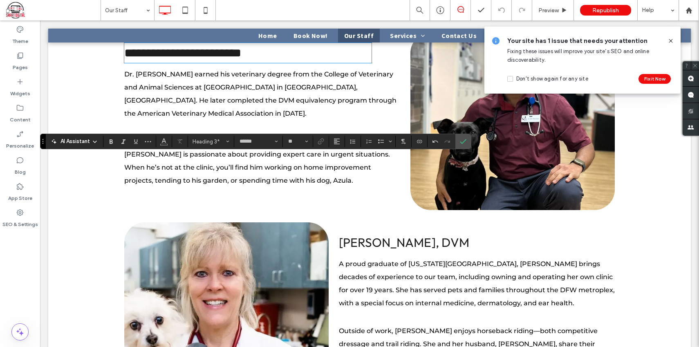
scroll to position [396, 0]
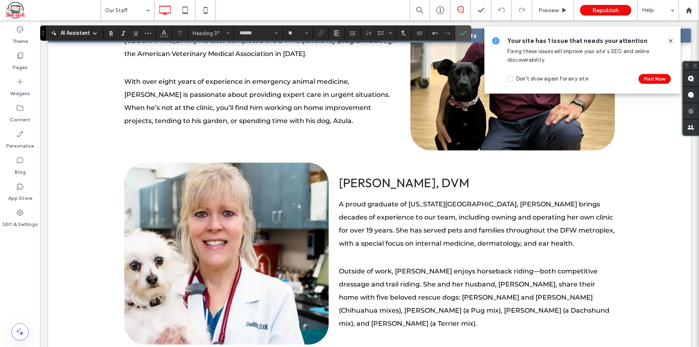
click at [671, 42] on use at bounding box center [670, 41] width 4 height 4
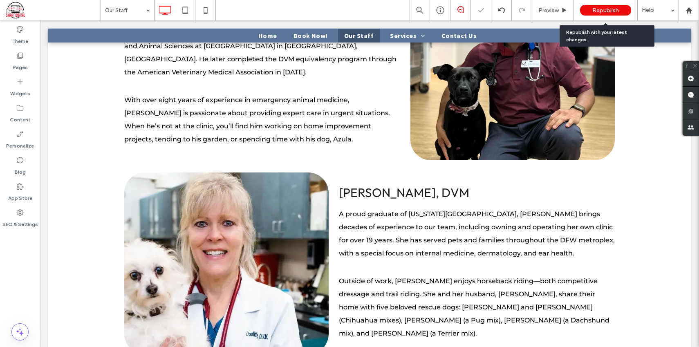
click at [613, 8] on span "Republish" at bounding box center [605, 10] width 27 height 7
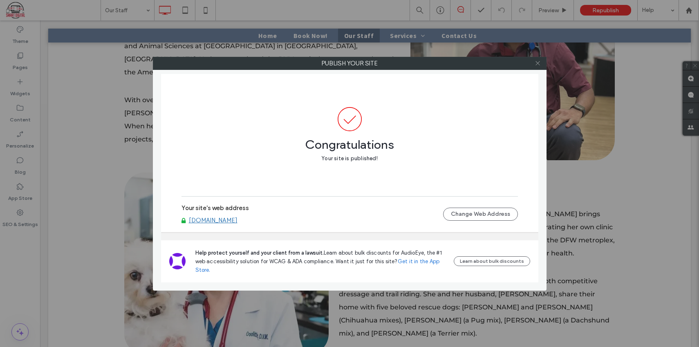
click at [537, 61] on icon at bounding box center [537, 63] width 6 height 6
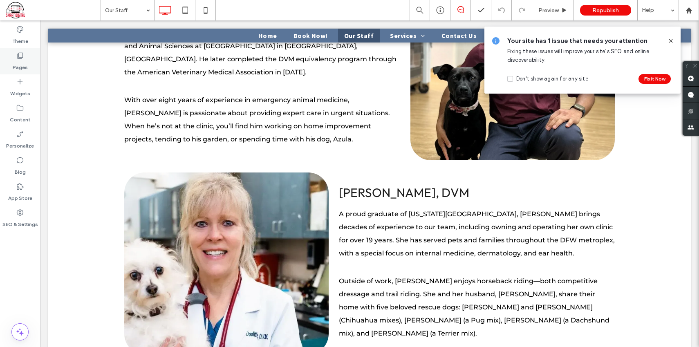
click at [19, 55] on icon at bounding box center [20, 55] width 8 height 8
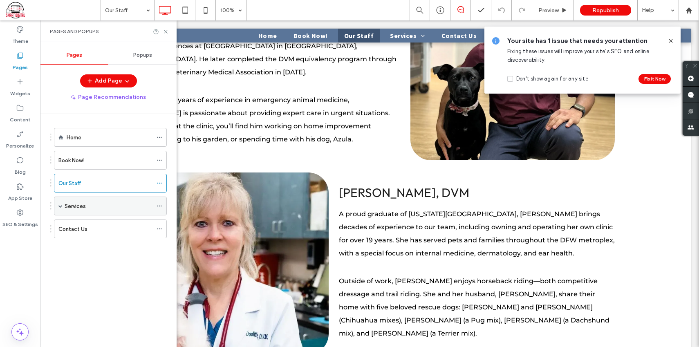
click at [54, 205] on div "Services" at bounding box center [110, 206] width 113 height 19
click at [59, 205] on span at bounding box center [60, 206] width 4 height 4
click at [99, 204] on div "Services" at bounding box center [109, 206] width 88 height 9
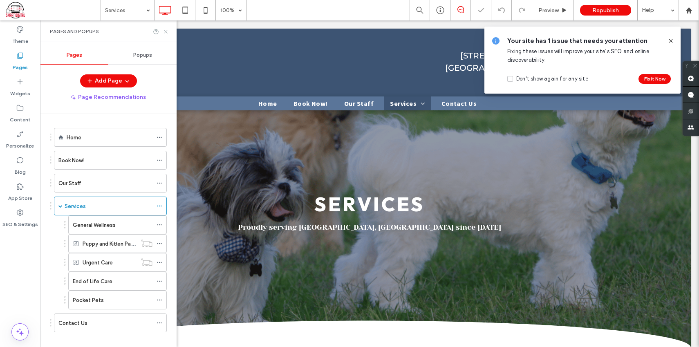
click at [166, 30] on icon at bounding box center [166, 32] width 6 height 6
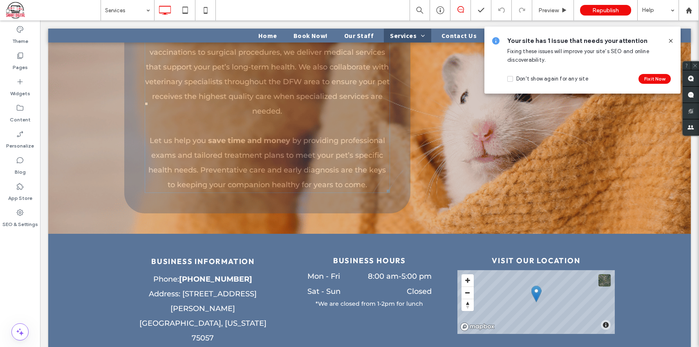
scroll to position [1337, 0]
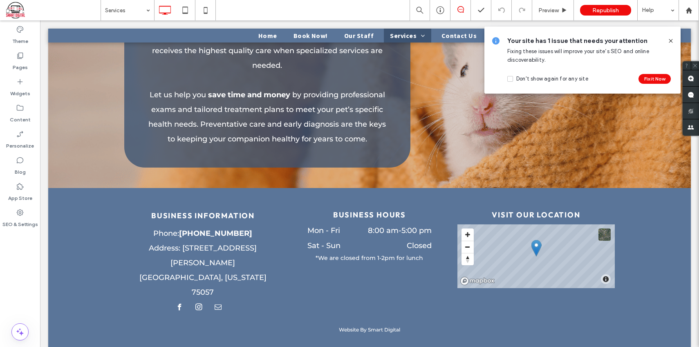
click at [670, 40] on icon at bounding box center [670, 41] width 7 height 7
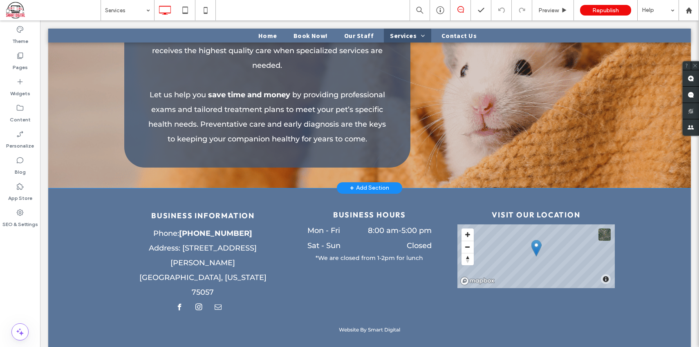
scroll to position [1073, 0]
